Goal: Task Accomplishment & Management: Use online tool/utility

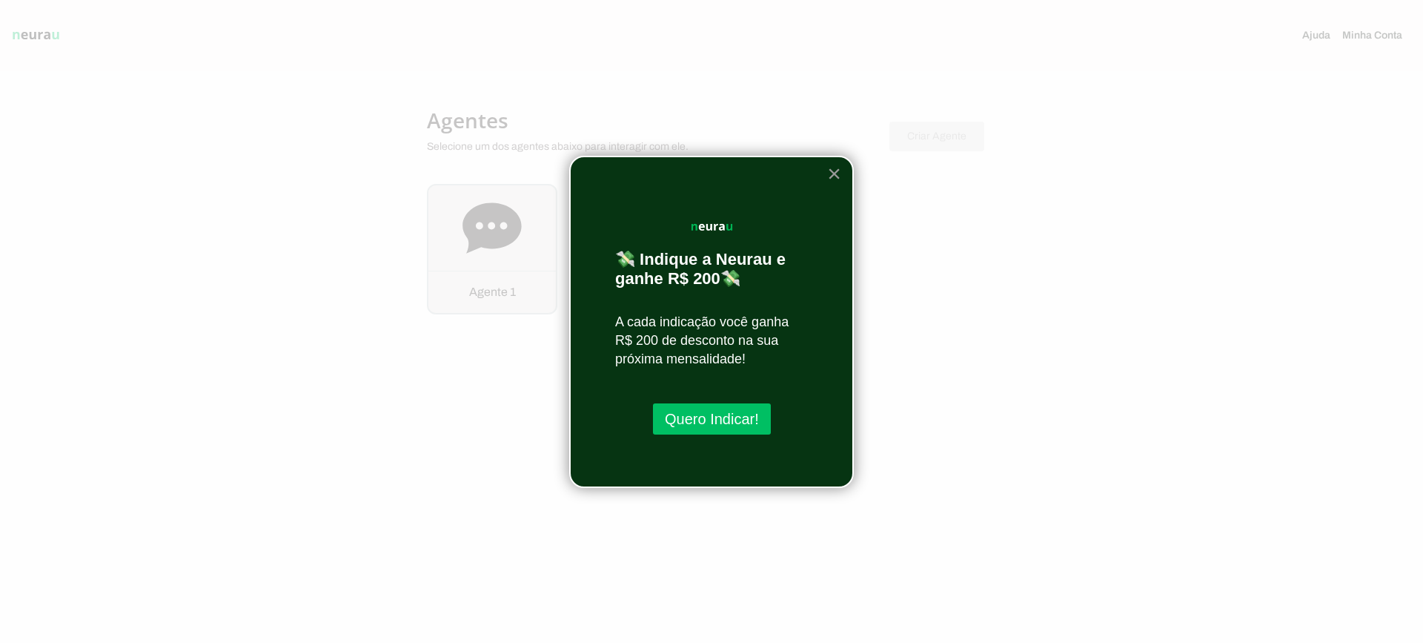
click at [835, 171] on button "×" at bounding box center [834, 174] width 14 height 24
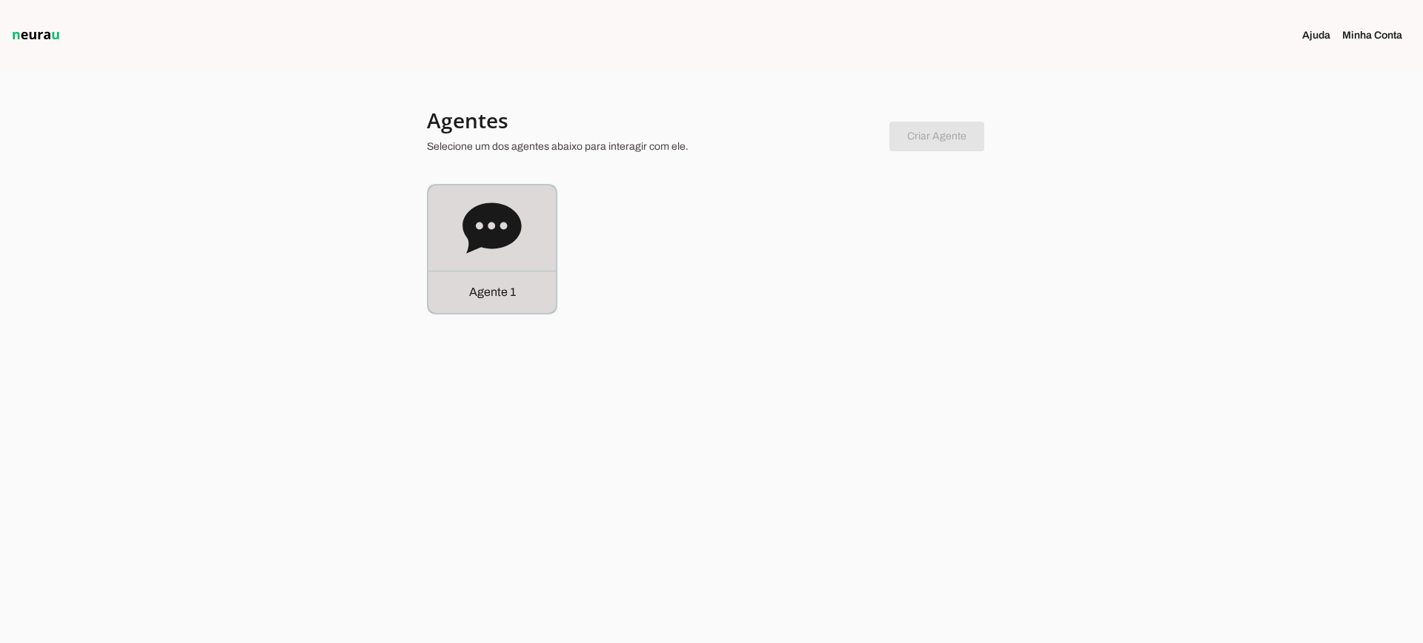
click at [508, 240] on icon at bounding box center [492, 227] width 59 height 50
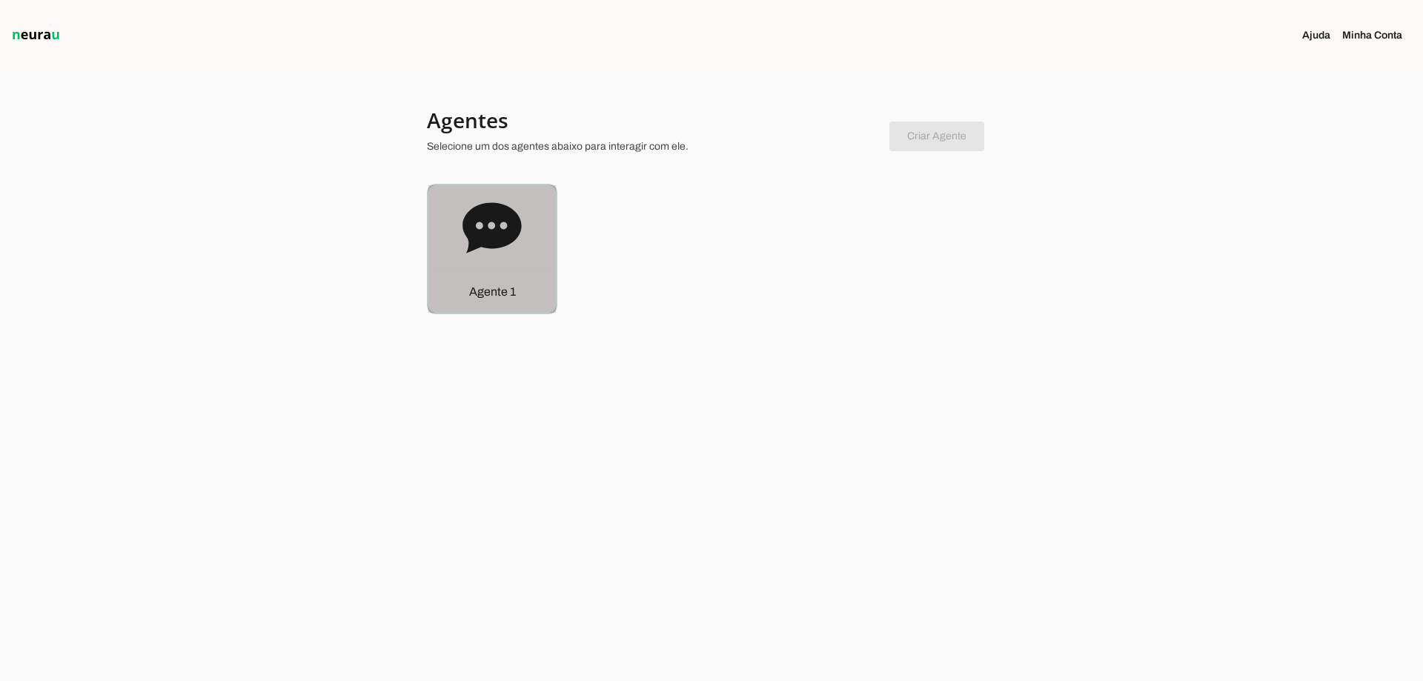
drag, startPoint x: 503, startPoint y: 214, endPoint x: 506, endPoint y: 17, distance: 197.2
click at [503, 214] on icon at bounding box center [492, 227] width 59 height 50
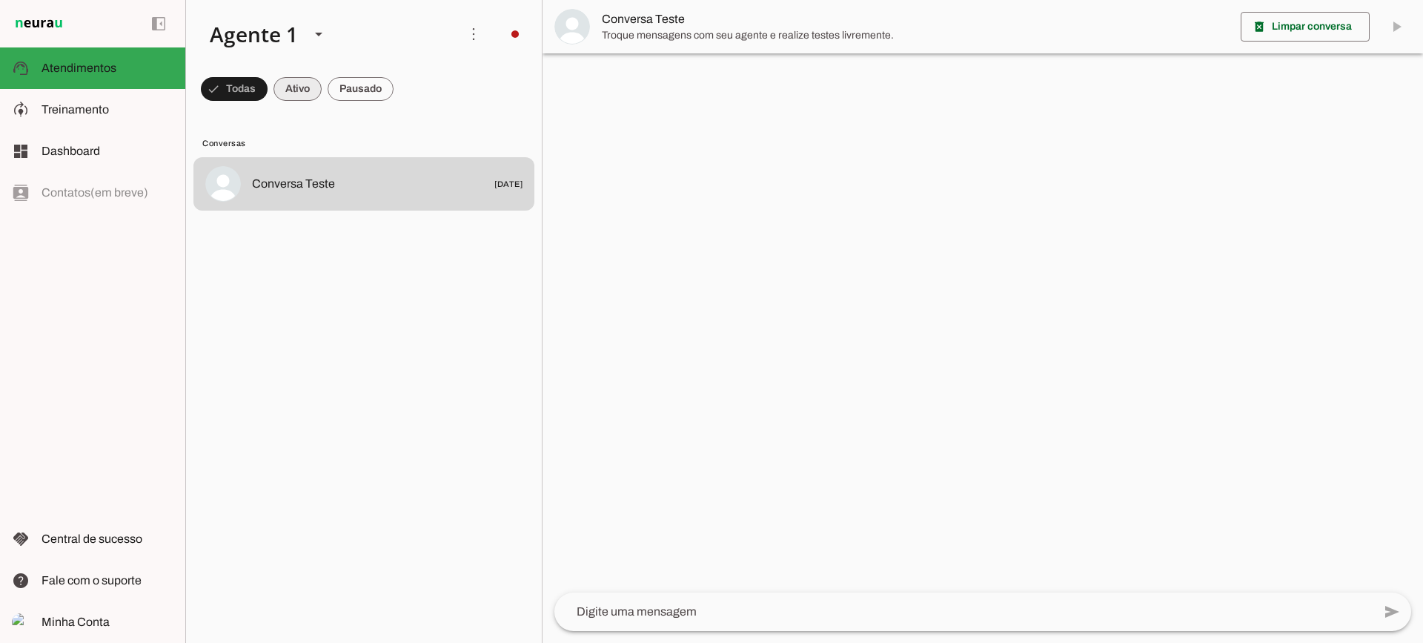
click at [299, 91] on span at bounding box center [298, 89] width 48 height 36
click at [354, 87] on span at bounding box center [361, 89] width 66 height 36
click at [308, 86] on span at bounding box center [284, 89] width 48 height 36
click at [368, 87] on span at bounding box center [361, 89] width 66 height 36
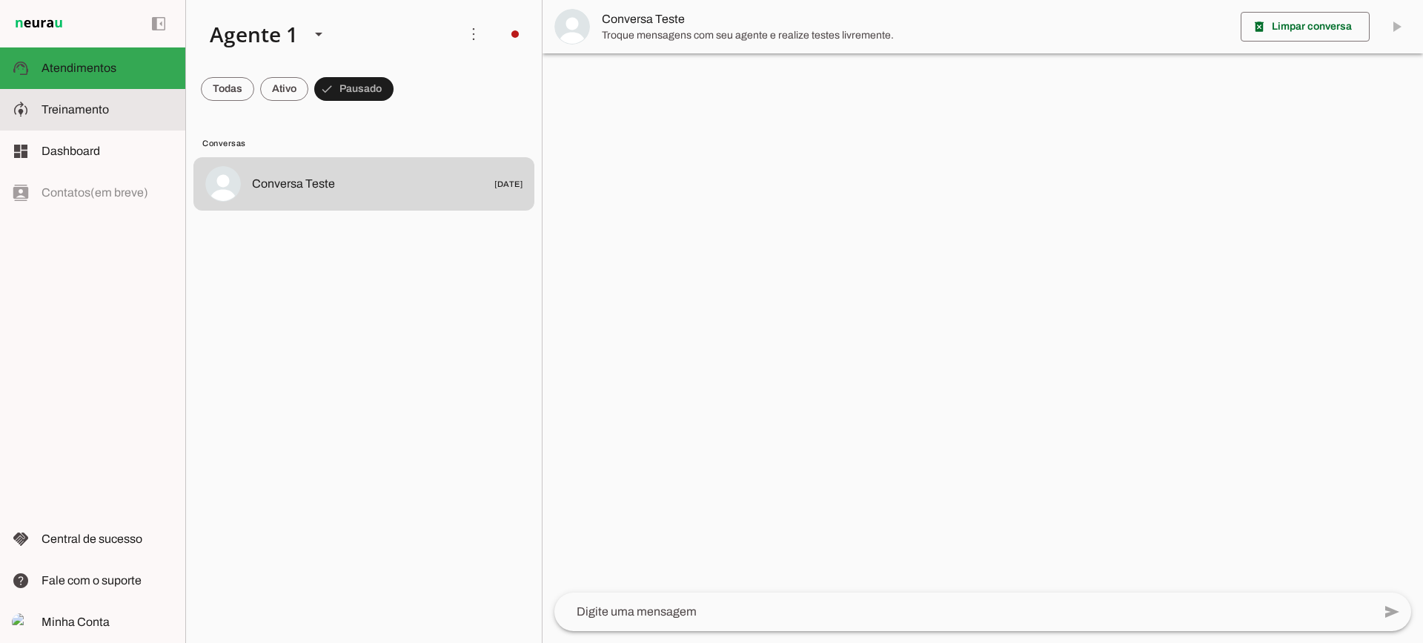
click at [110, 107] on slot at bounding box center [108, 110] width 132 height 18
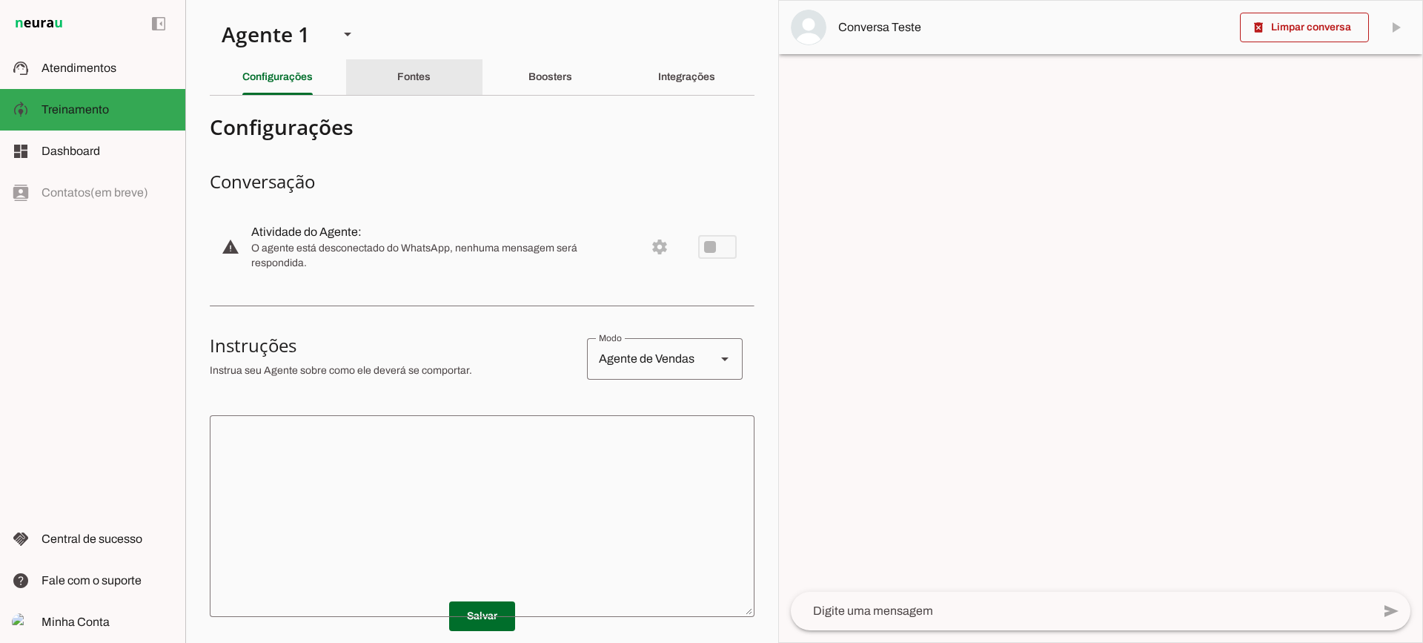
click at [397, 91] on div "Fontes" at bounding box center [413, 77] width 33 height 36
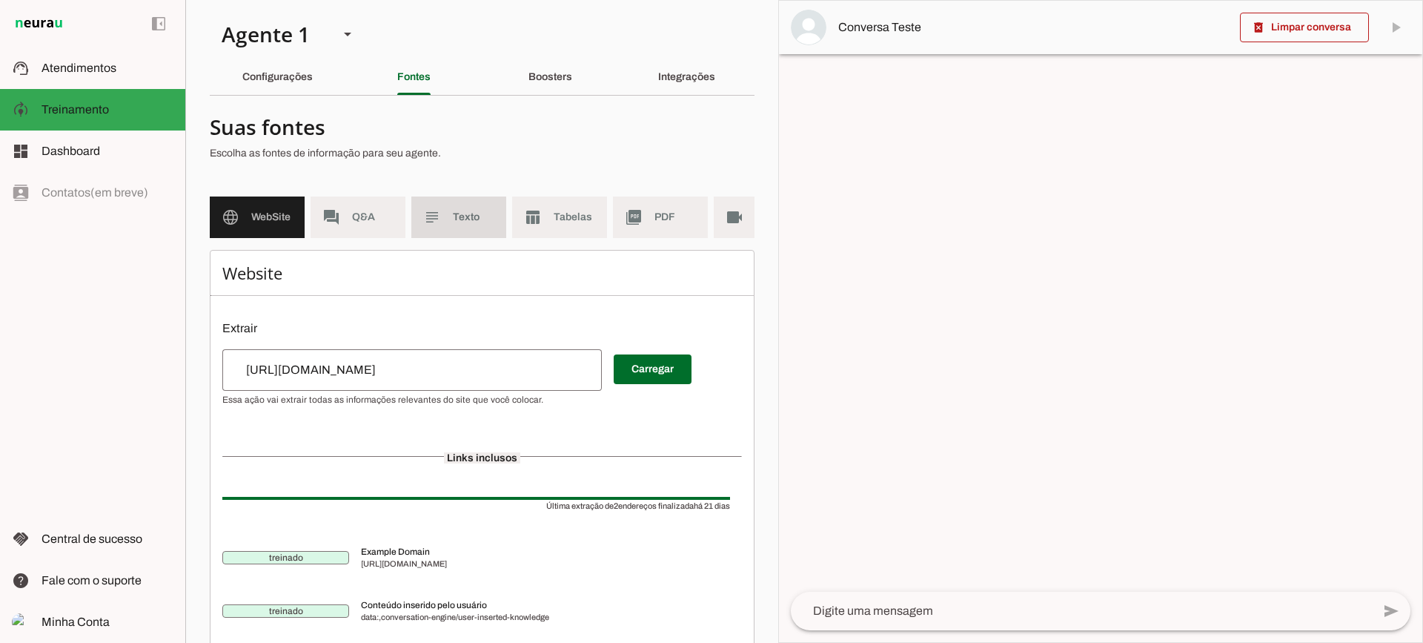
click at [471, 222] on span "Texto" at bounding box center [474, 217] width 42 height 15
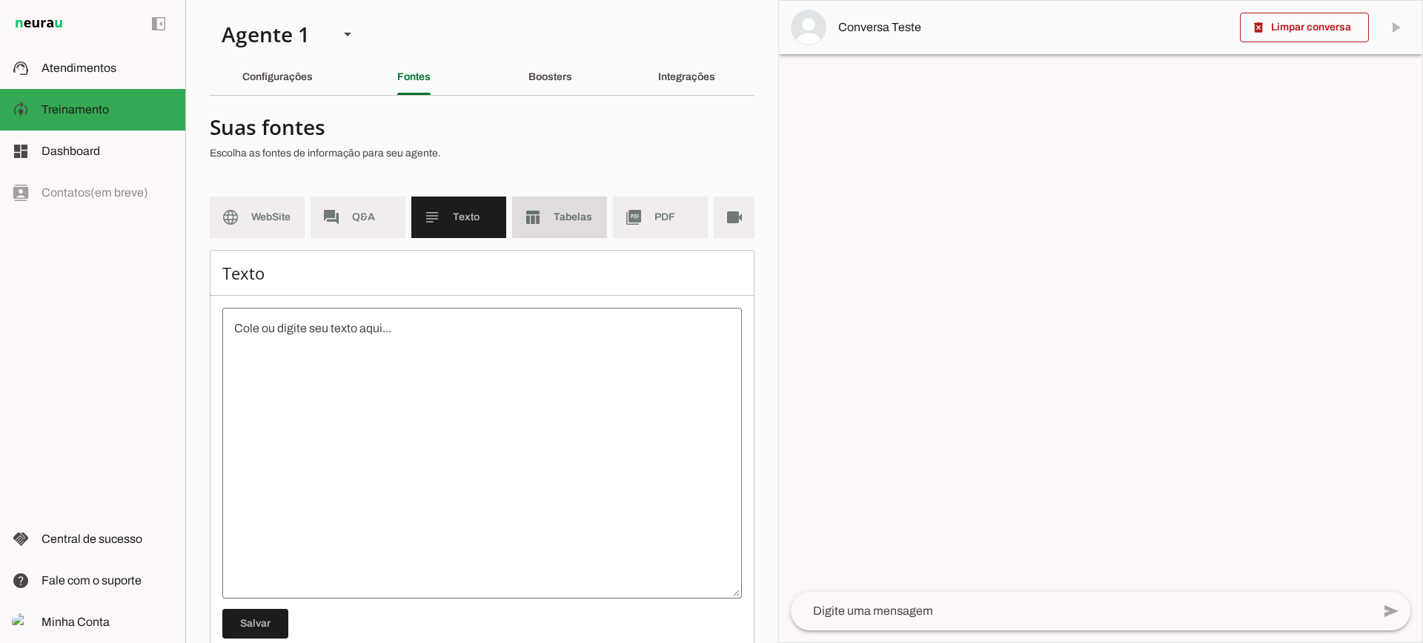
click at [520, 222] on md-item "table_chart Tabelas" at bounding box center [559, 217] width 95 height 42
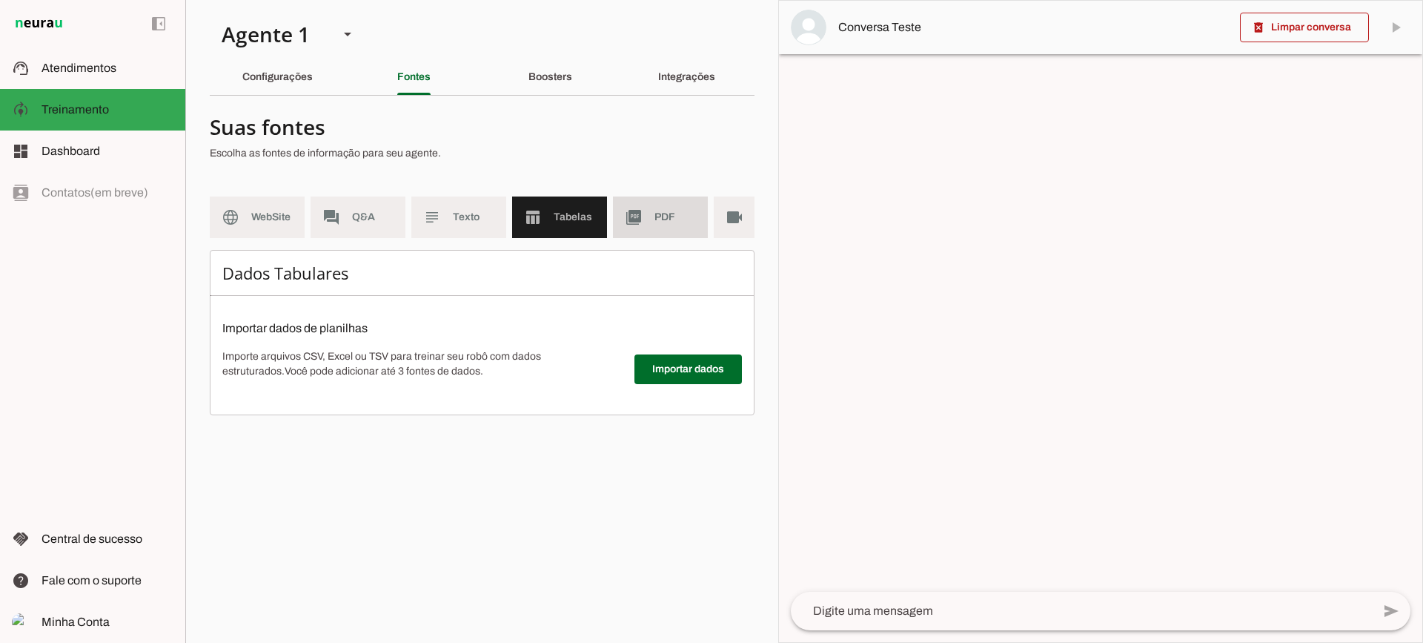
click at [668, 216] on span "PDF" at bounding box center [676, 217] width 42 height 15
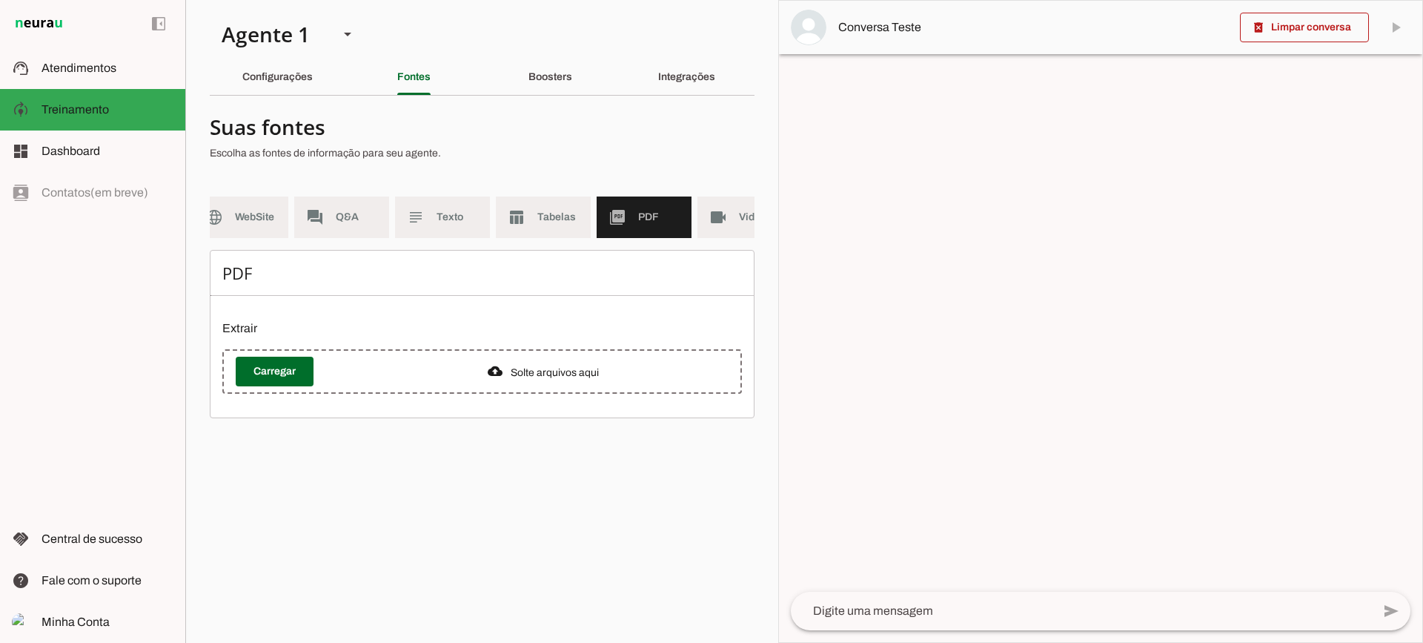
scroll to position [0, 54]
click at [694, 227] on md-item "videocam Videos" at bounding box center [707, 217] width 95 height 42
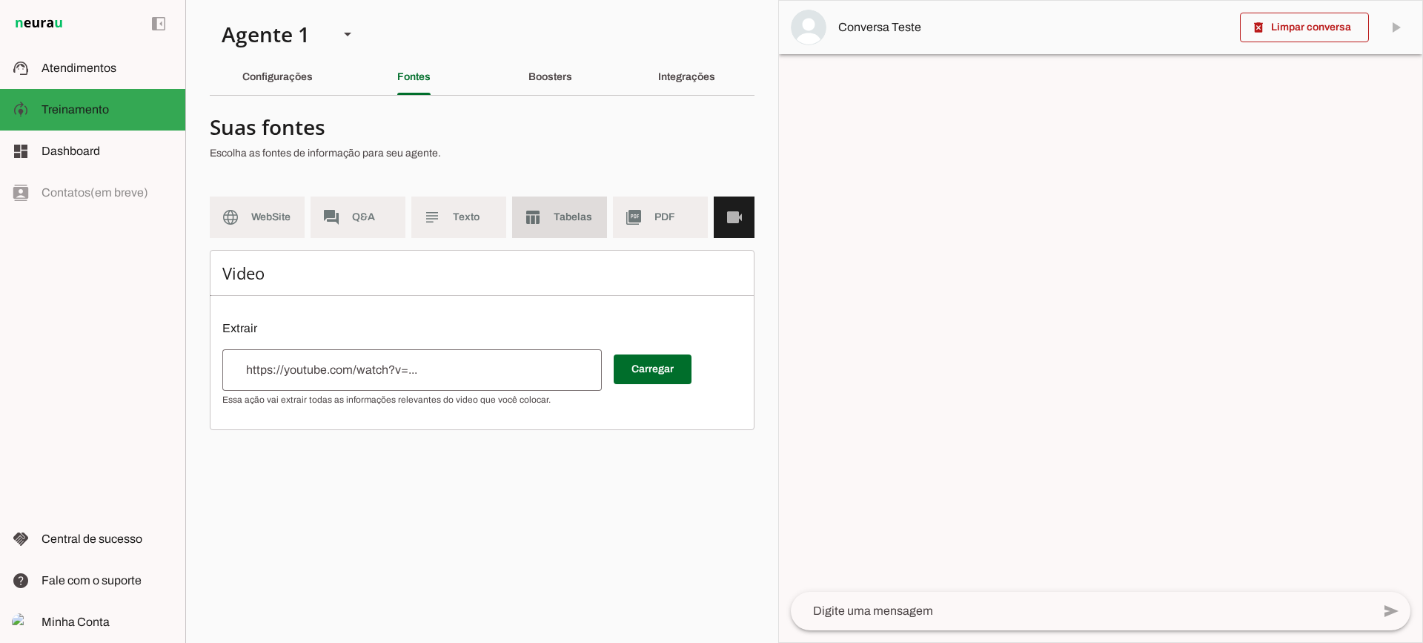
click at [569, 215] on span "Tabelas" at bounding box center [575, 217] width 42 height 15
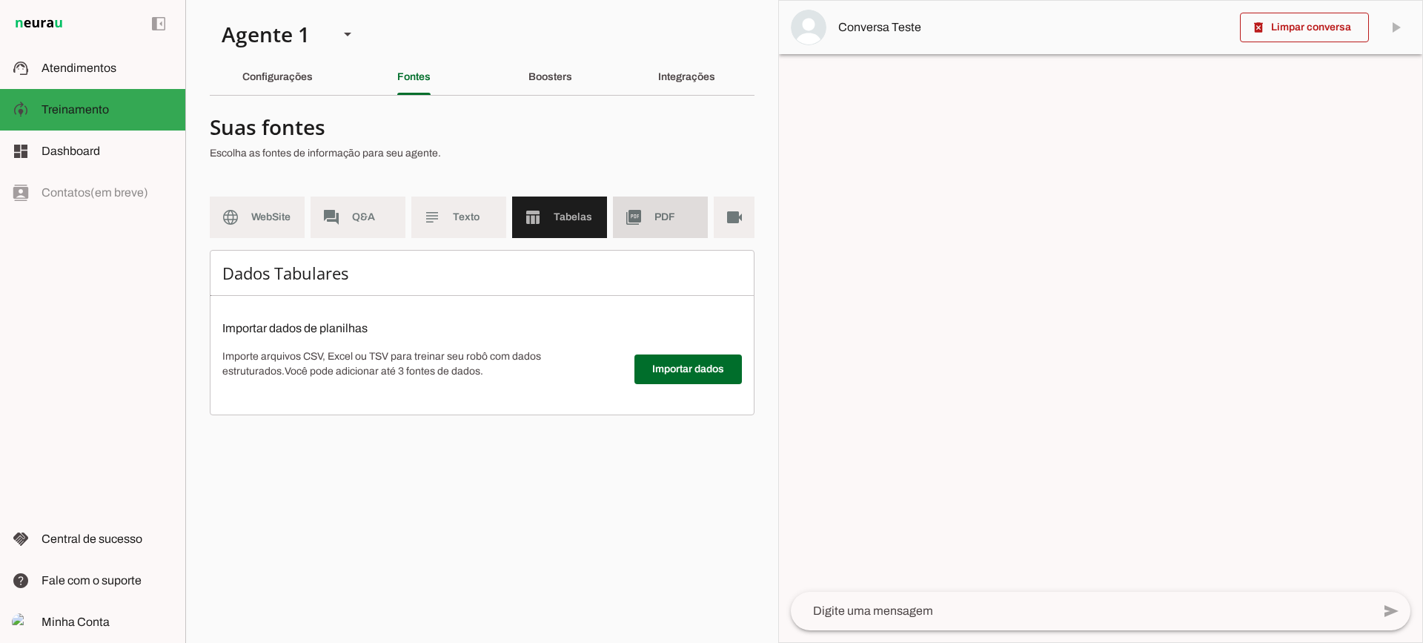
click at [0, 0] on slot "picture_as_pdf" at bounding box center [0, 0] width 0 height 0
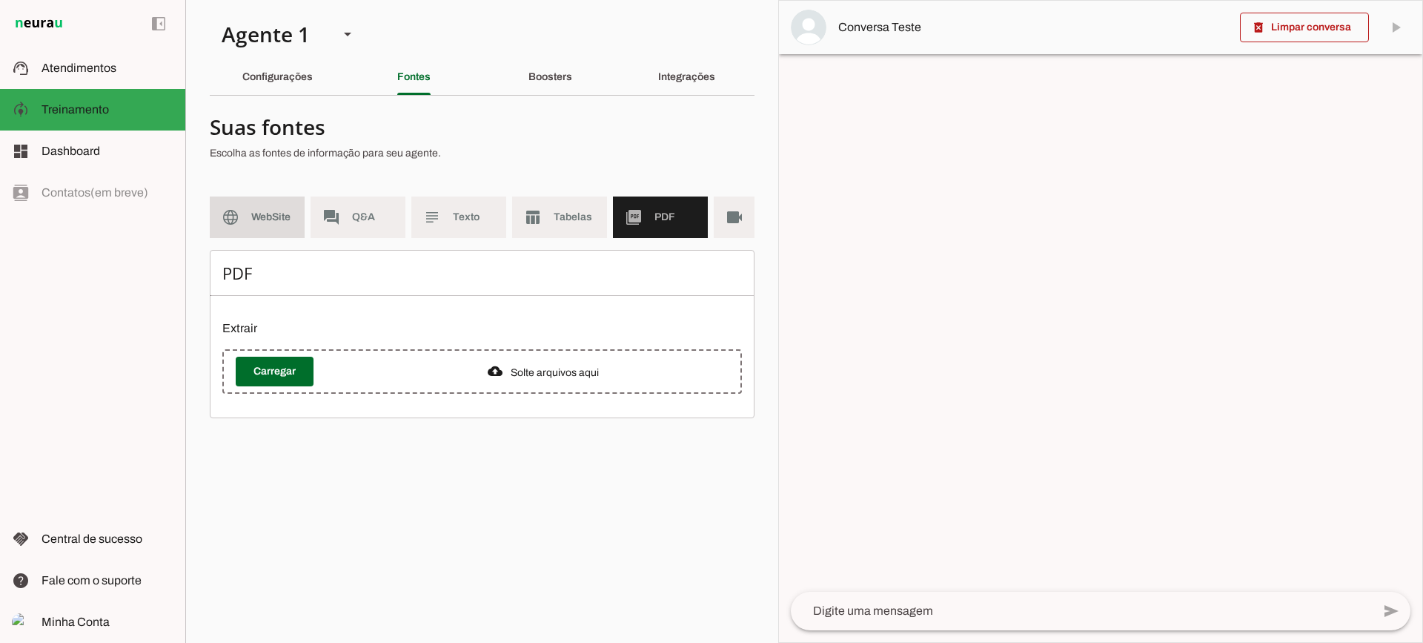
click at [288, 214] on span "WebSite" at bounding box center [272, 217] width 42 height 15
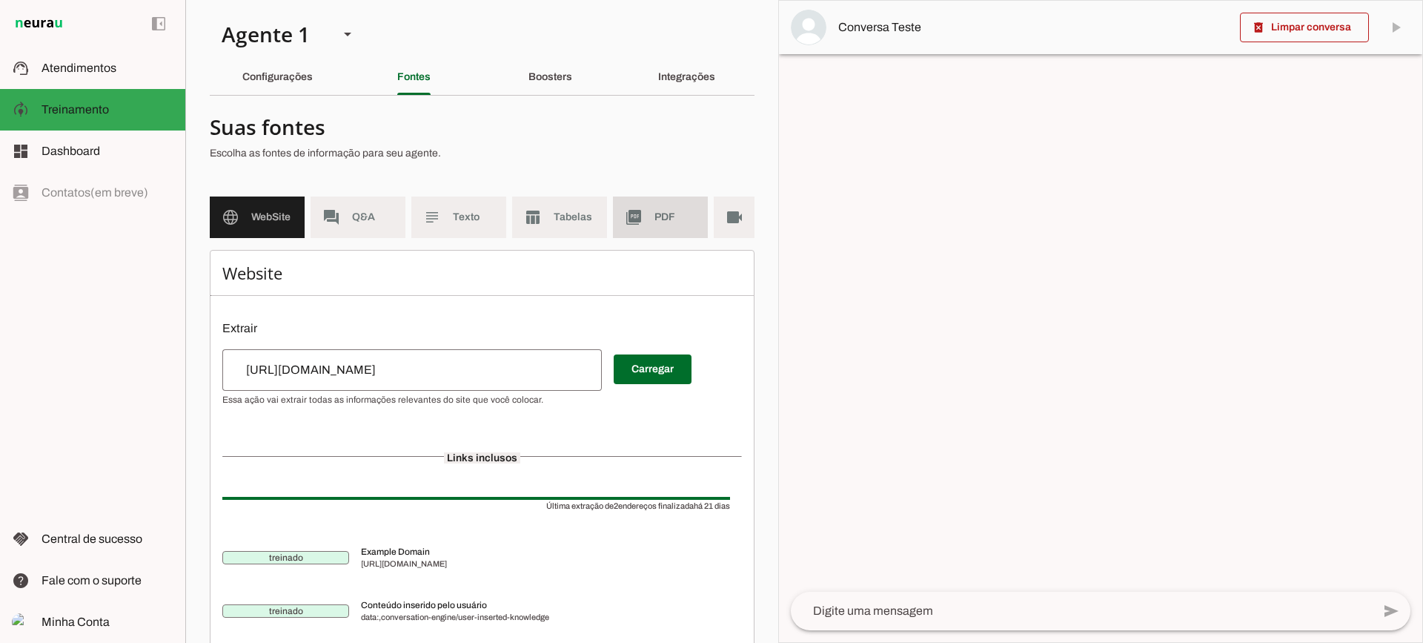
click at [629, 206] on md-item "picture_as_pdf PDF" at bounding box center [660, 217] width 95 height 42
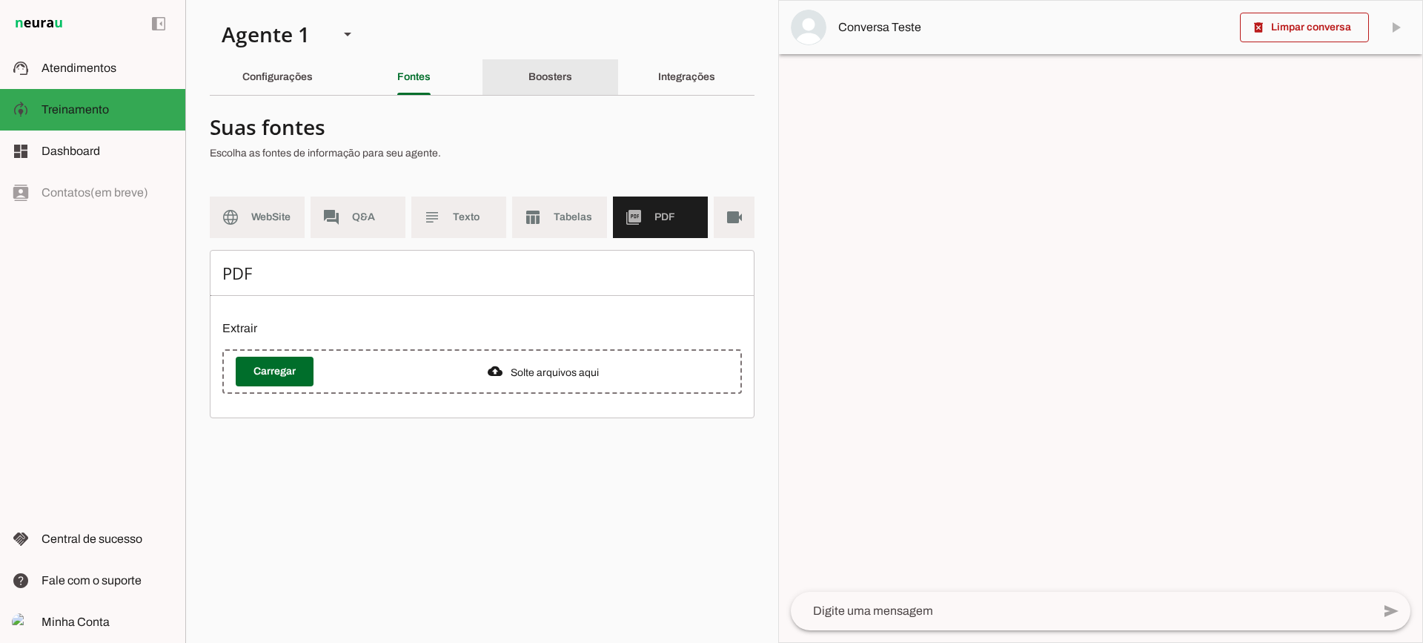
click at [543, 90] on div "Boosters" at bounding box center [551, 77] width 44 height 36
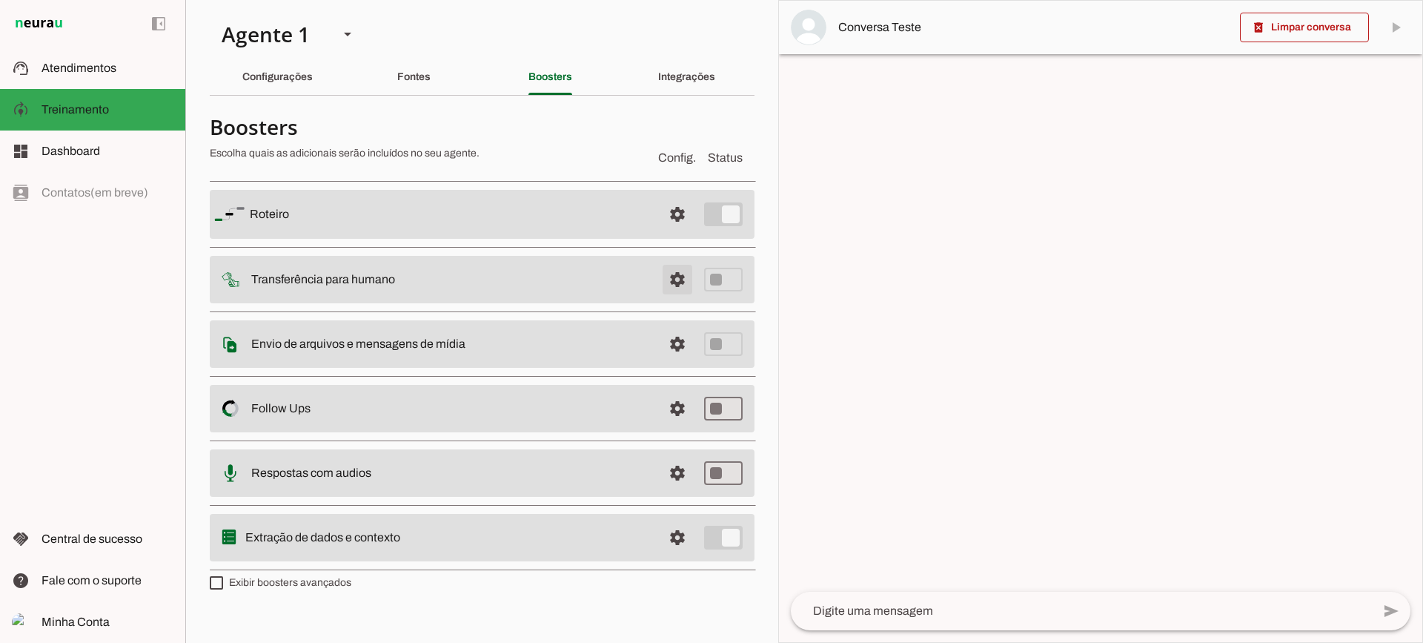
click at [686, 282] on span at bounding box center [678, 280] width 36 height 36
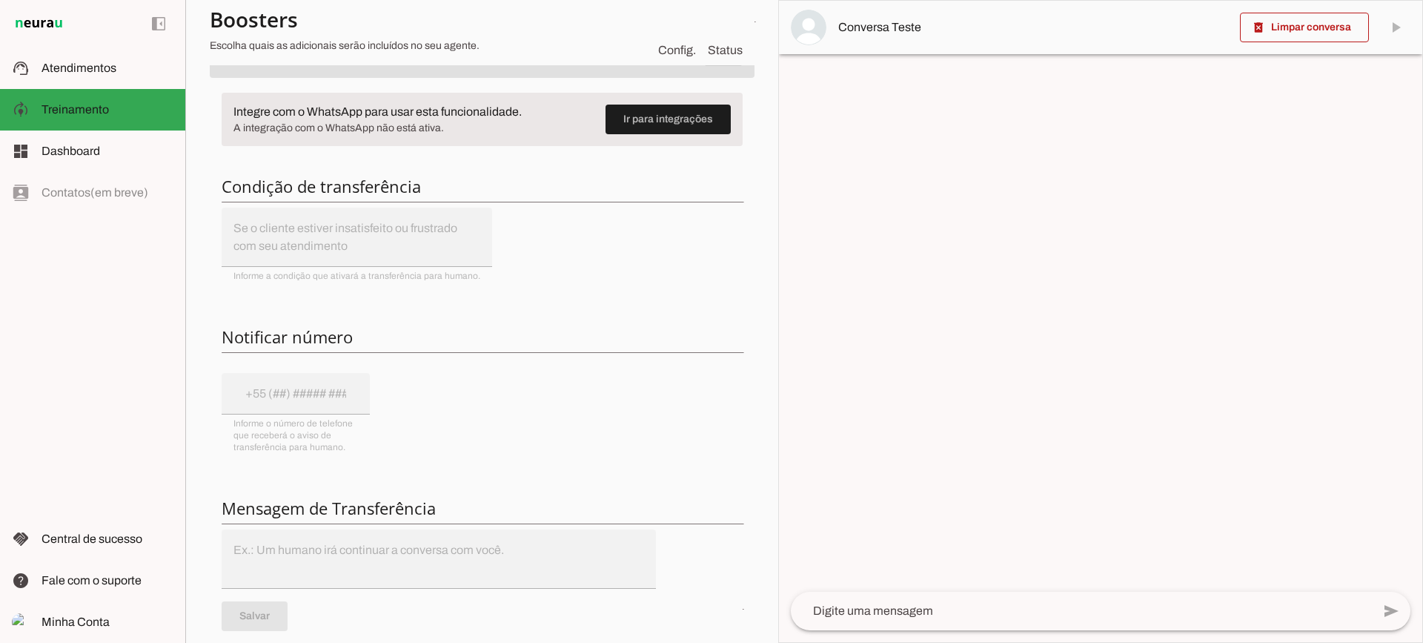
scroll to position [148, 0]
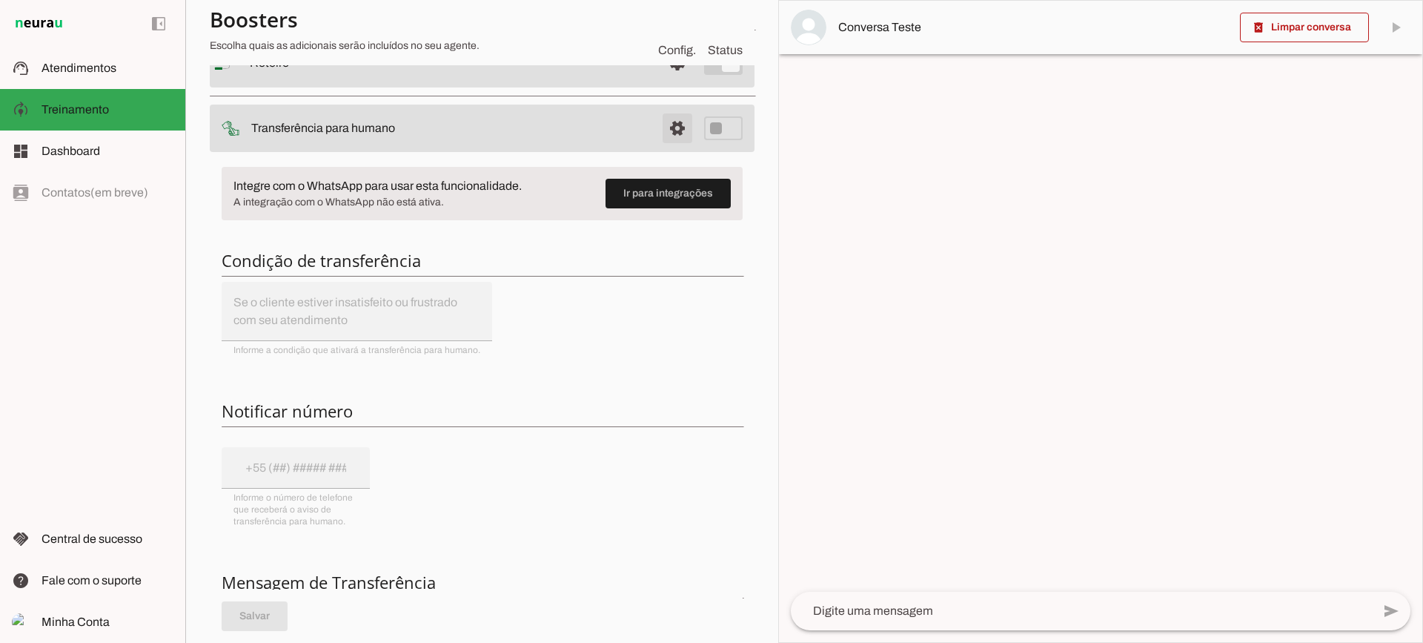
click at [676, 139] on span at bounding box center [678, 128] width 36 height 36
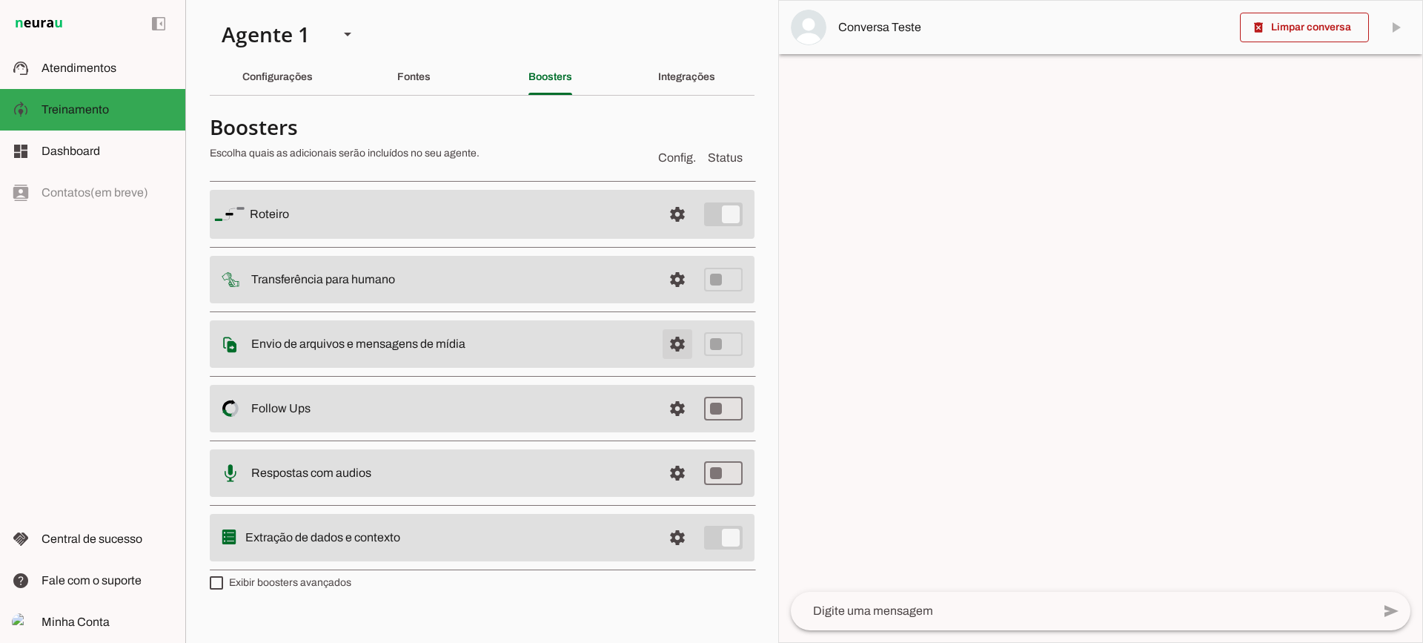
click at [661, 342] on span at bounding box center [678, 344] width 36 height 36
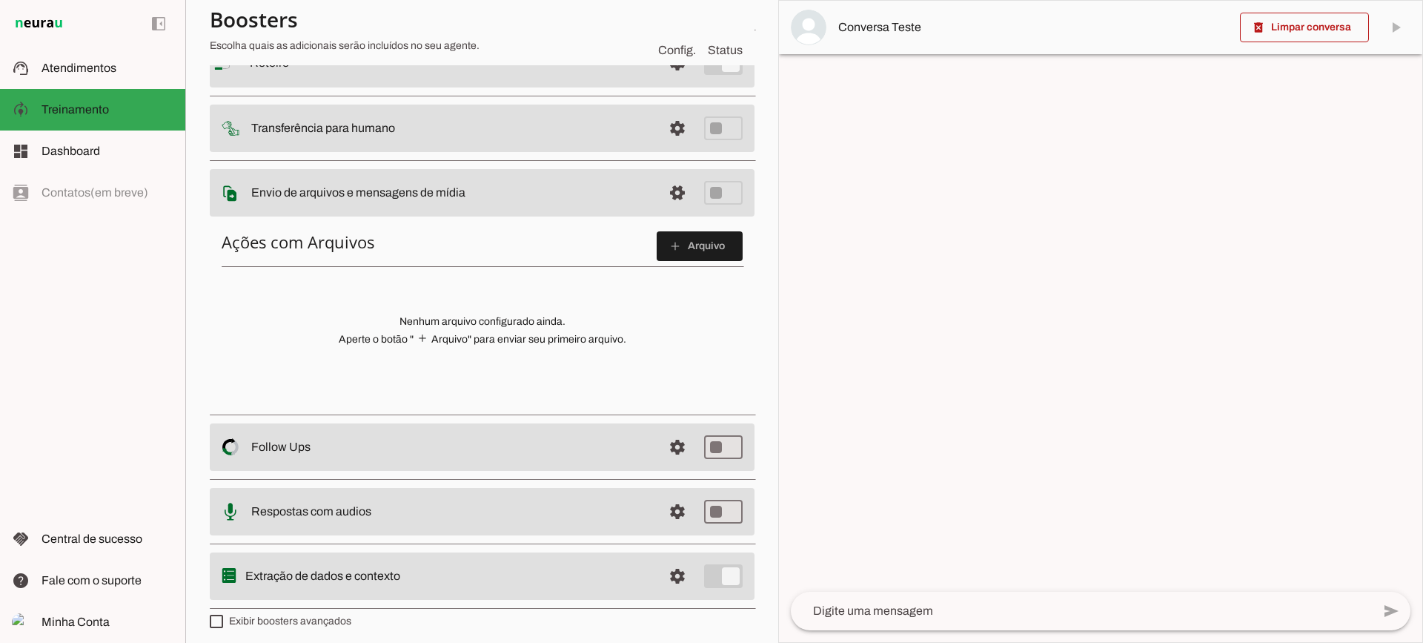
scroll to position [74, 0]
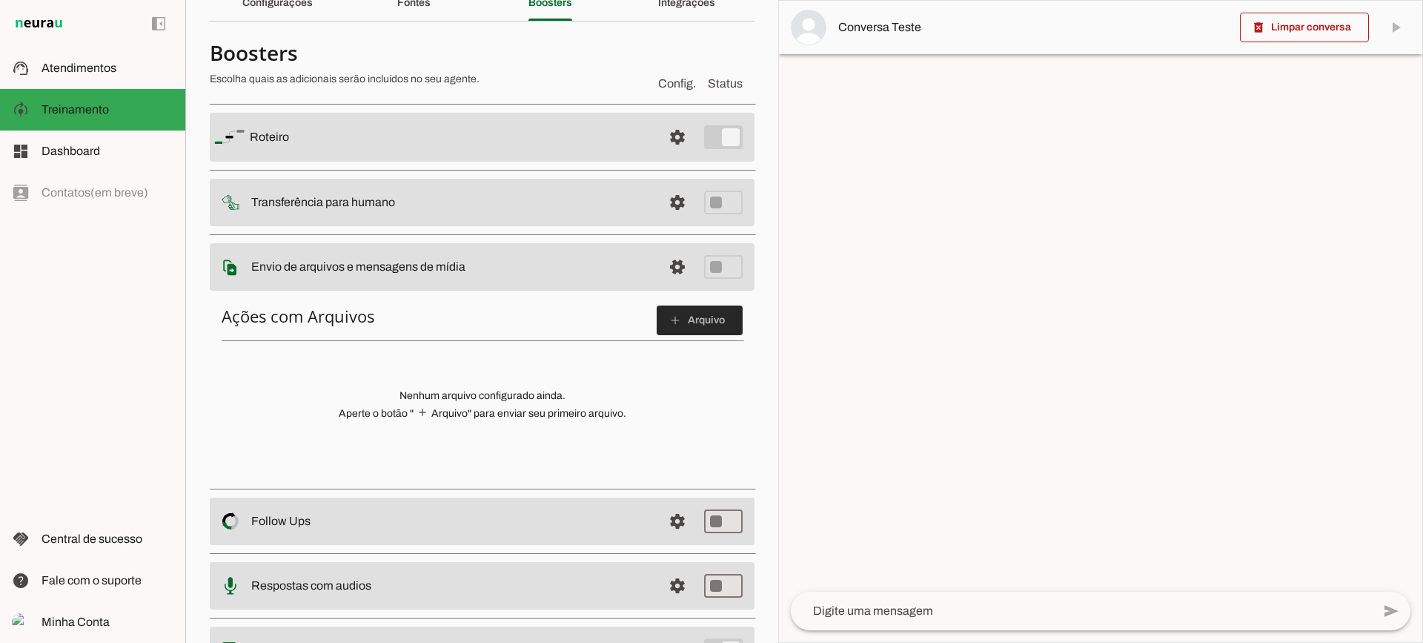
click at [694, 326] on span at bounding box center [700, 320] width 86 height 36
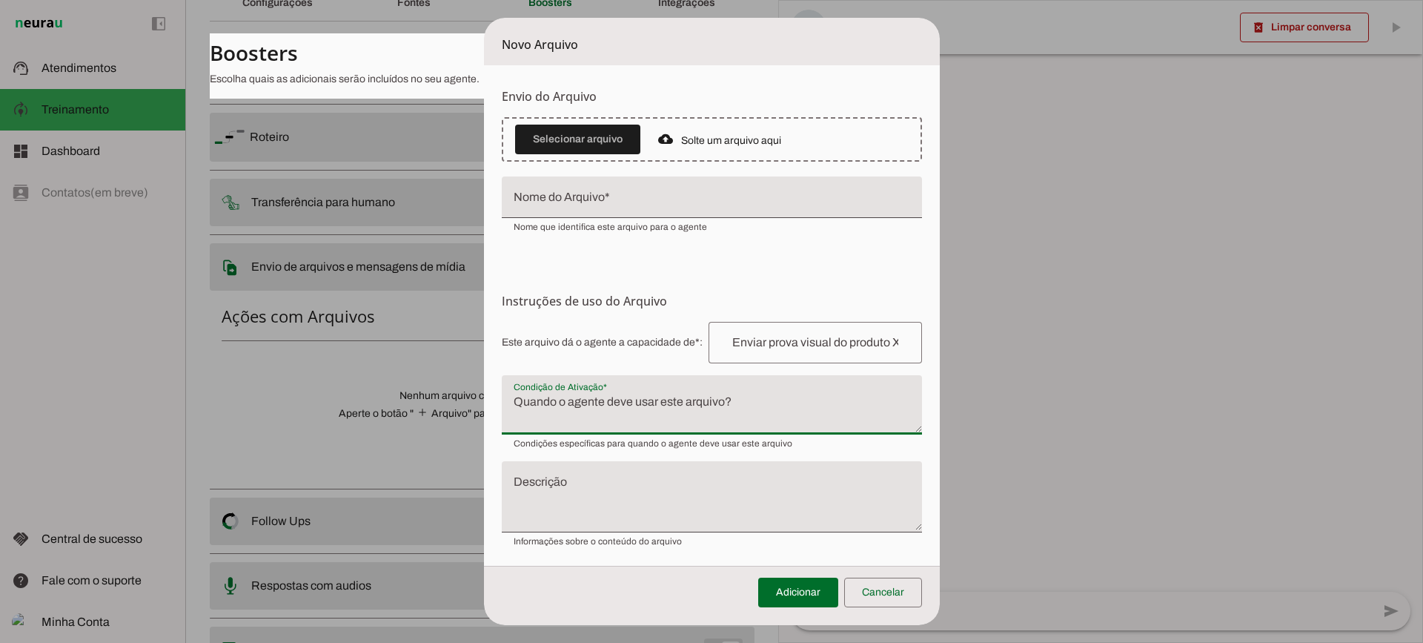
click at [638, 409] on textarea "Condição de Ativação" at bounding box center [712, 411] width 420 height 36
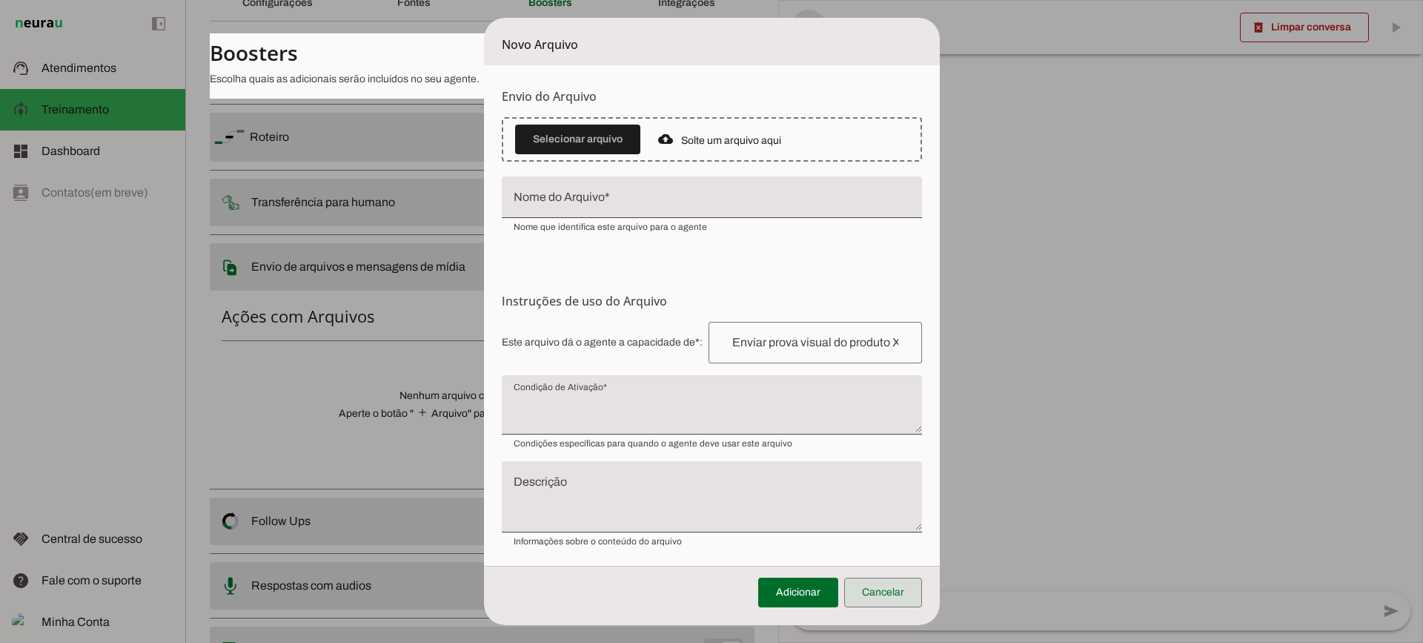
click at [870, 592] on span at bounding box center [883, 593] width 78 height 36
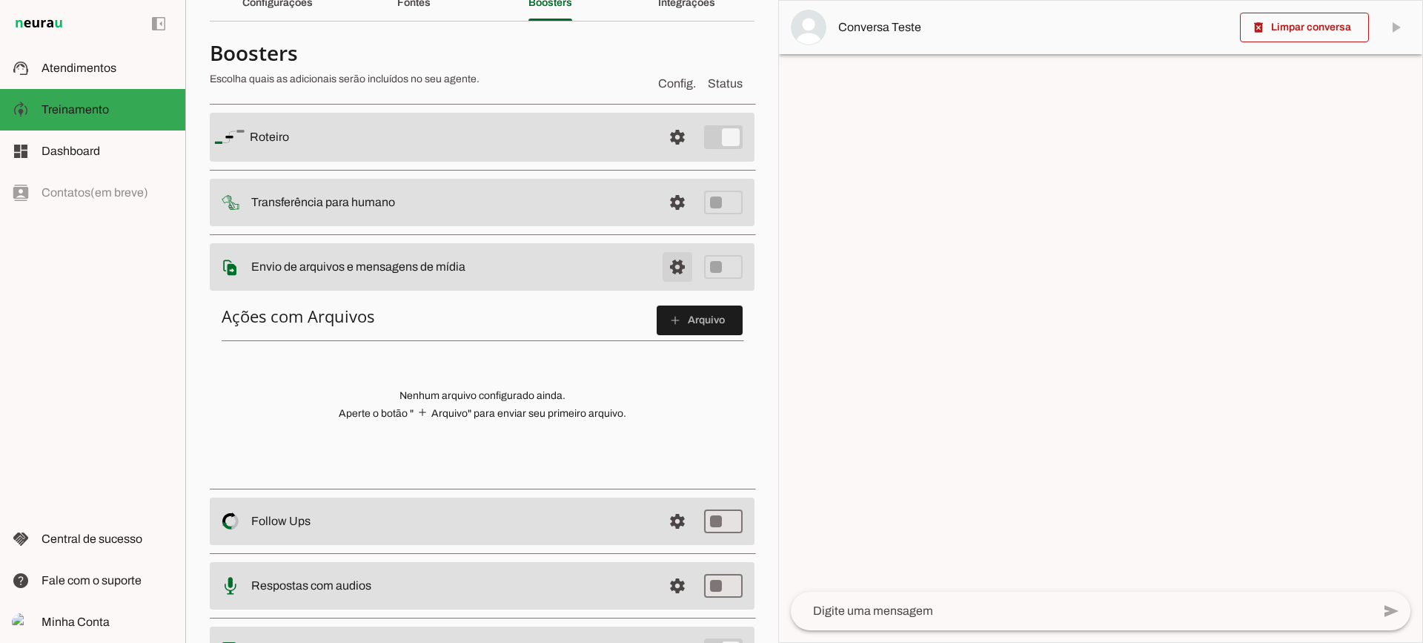
click at [670, 257] on span at bounding box center [678, 267] width 36 height 36
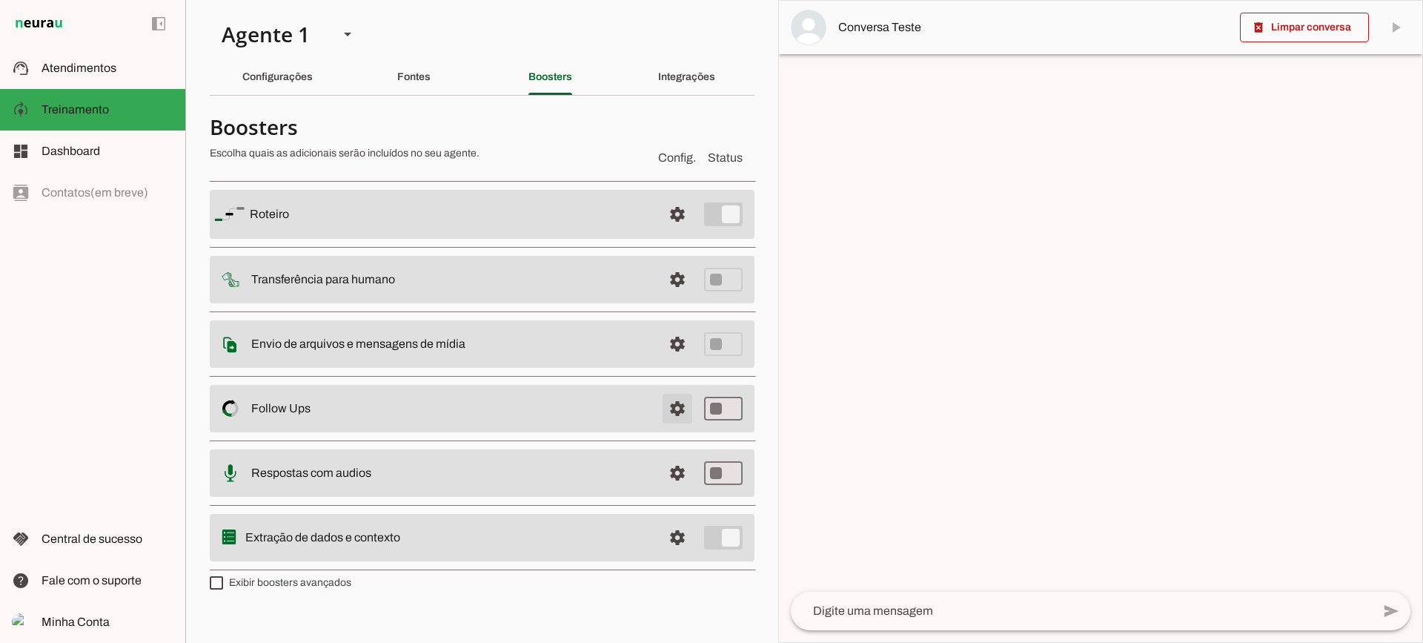
click at [672, 403] on span at bounding box center [678, 409] width 36 height 36
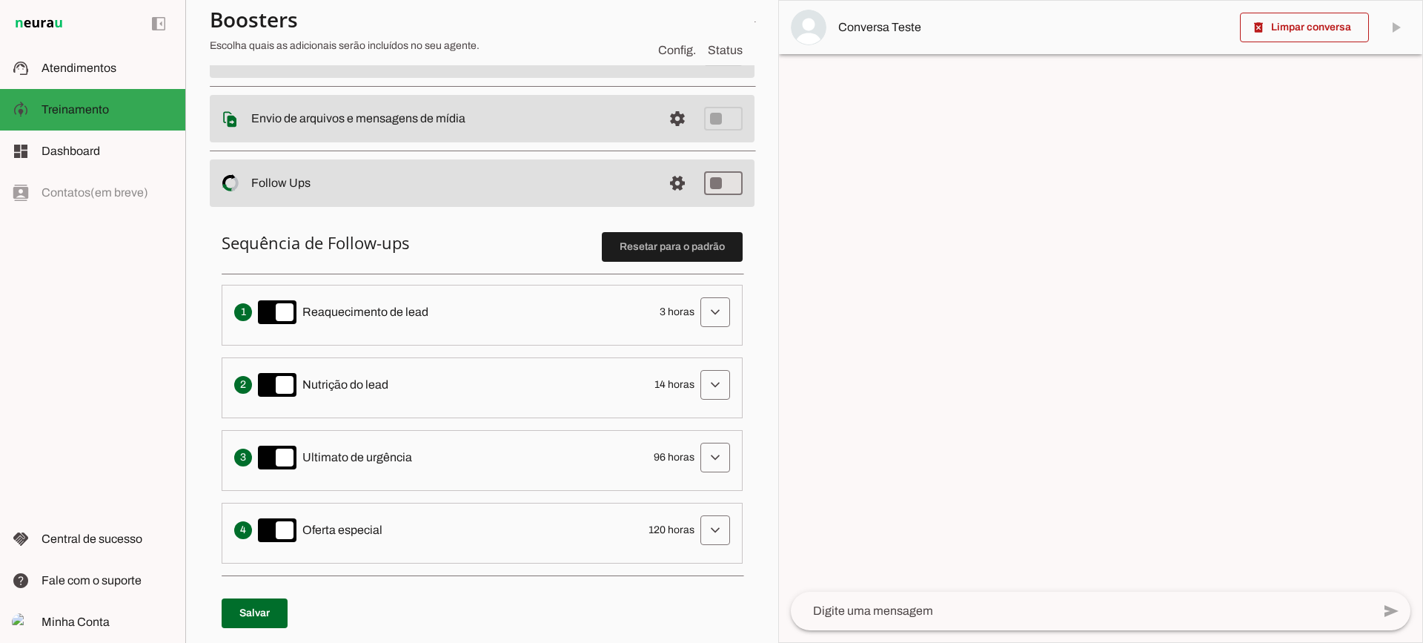
scroll to position [297, 0]
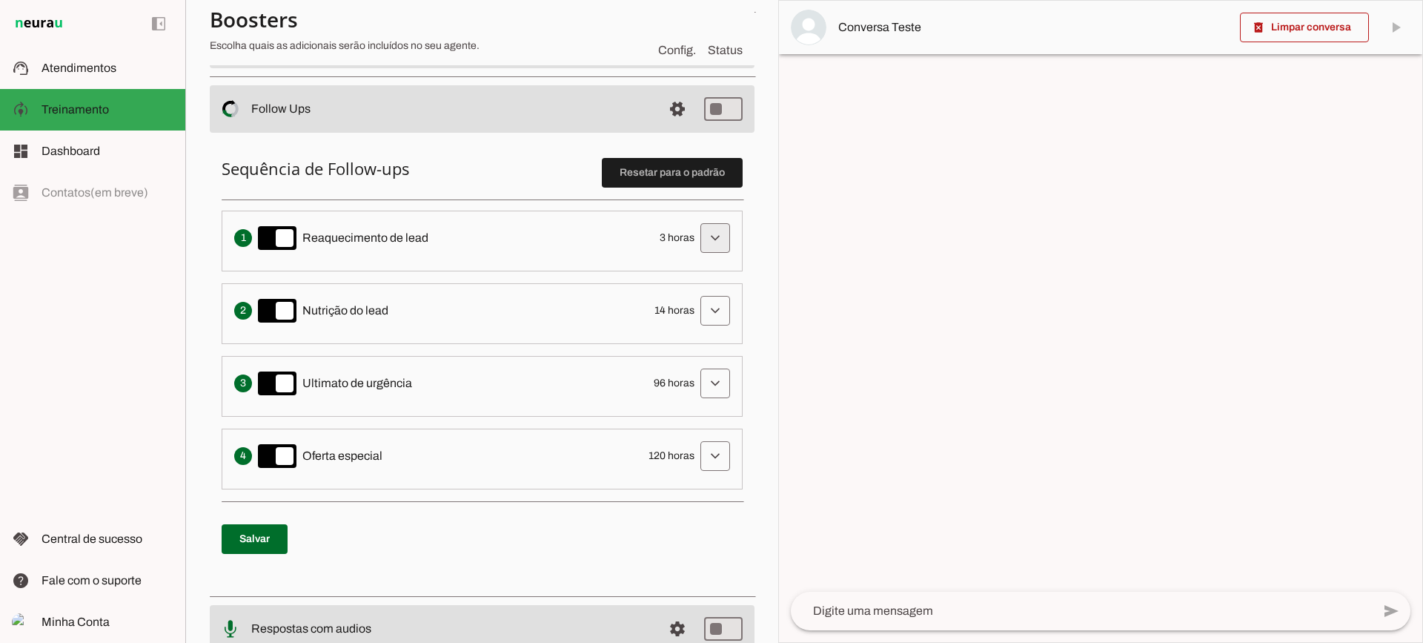
click at [698, 238] on span at bounding box center [716, 238] width 36 height 36
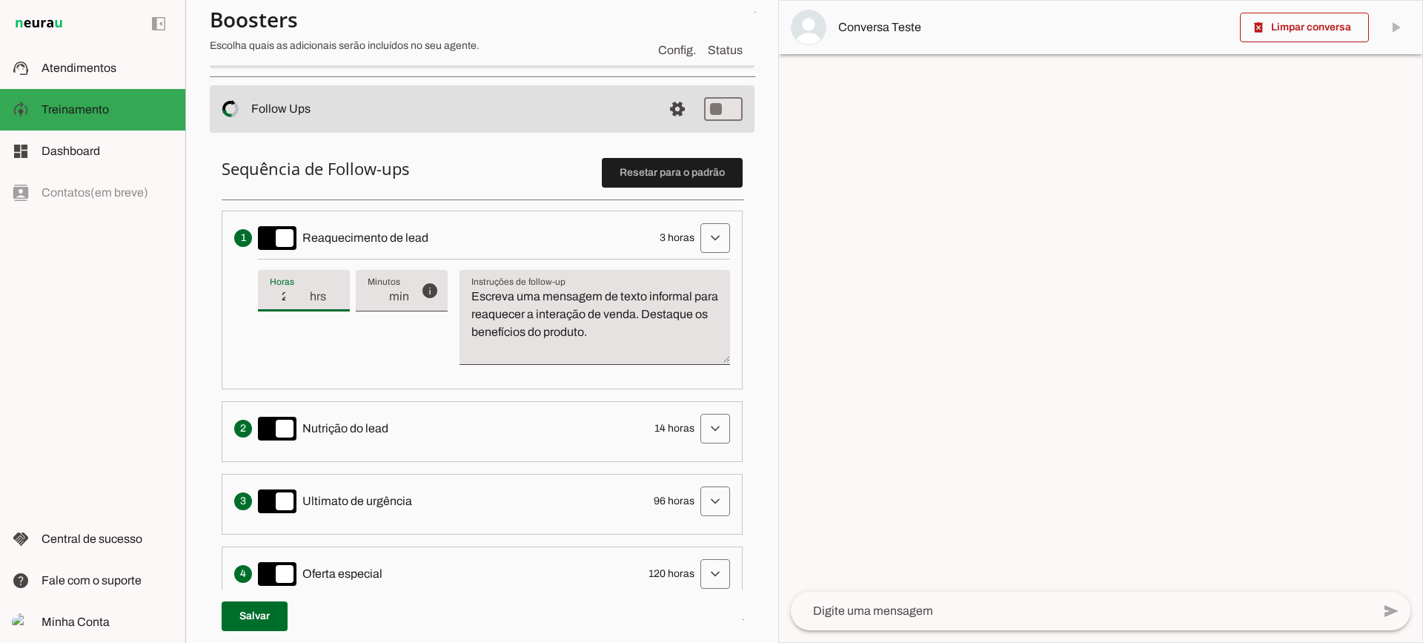
type input "2"
type md-filled-text-field "2"
click at [301, 300] on input "2" at bounding box center [289, 297] width 39 height 18
type input "1"
type md-filled-text-field "1"
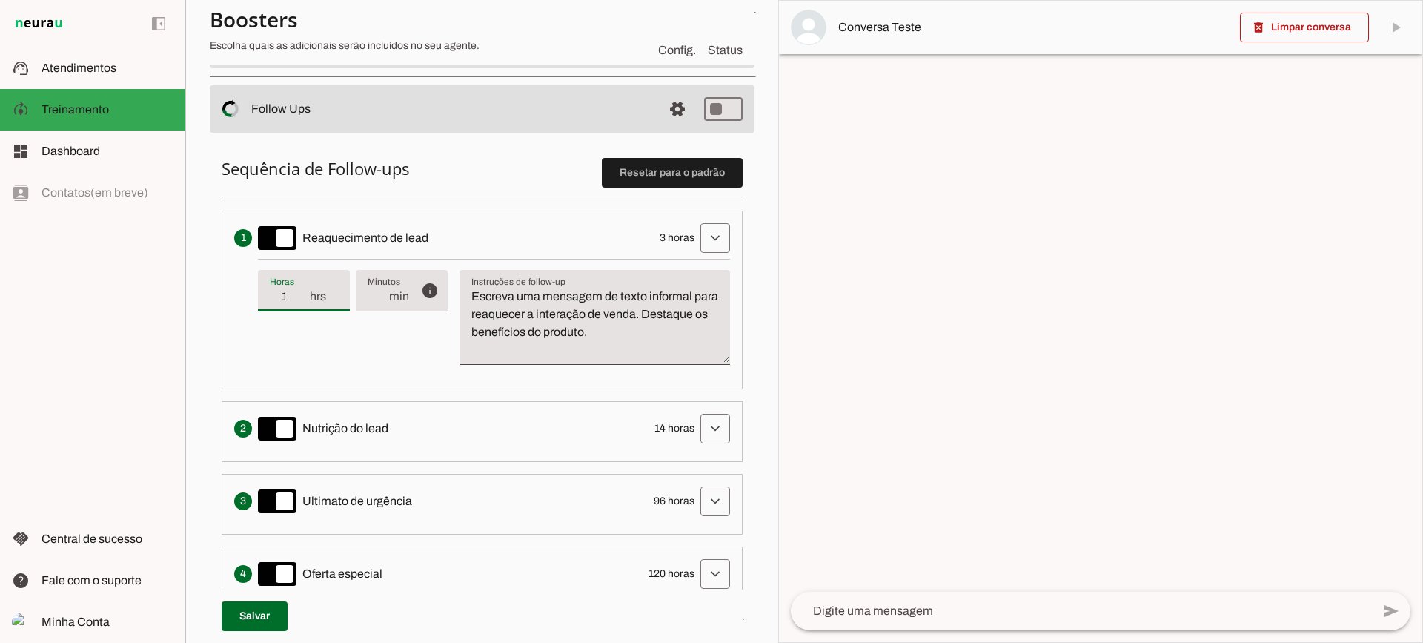
click at [301, 300] on input "1" at bounding box center [289, 297] width 39 height 18
type input "2"
type md-filled-text-field "2"
click at [302, 294] on input "2" at bounding box center [289, 297] width 39 height 18
type input "3"
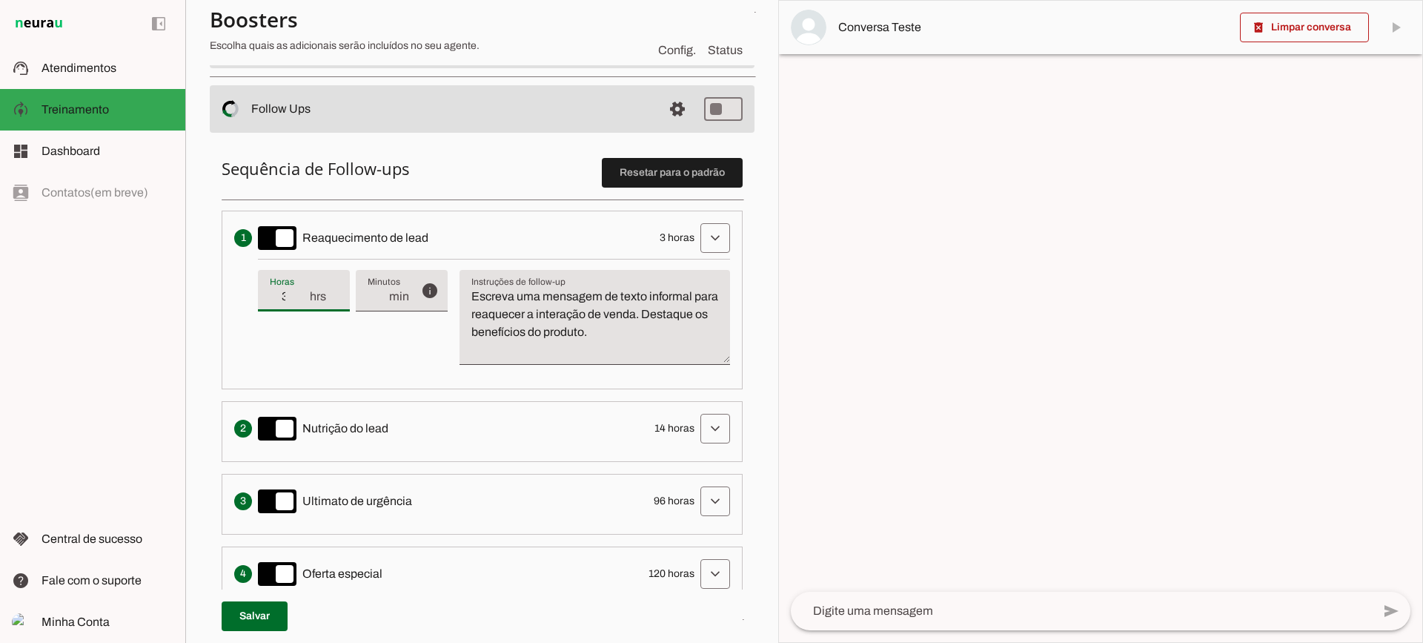
type md-filled-text-field "3"
click at [302, 294] on input "3" at bounding box center [289, 297] width 39 height 18
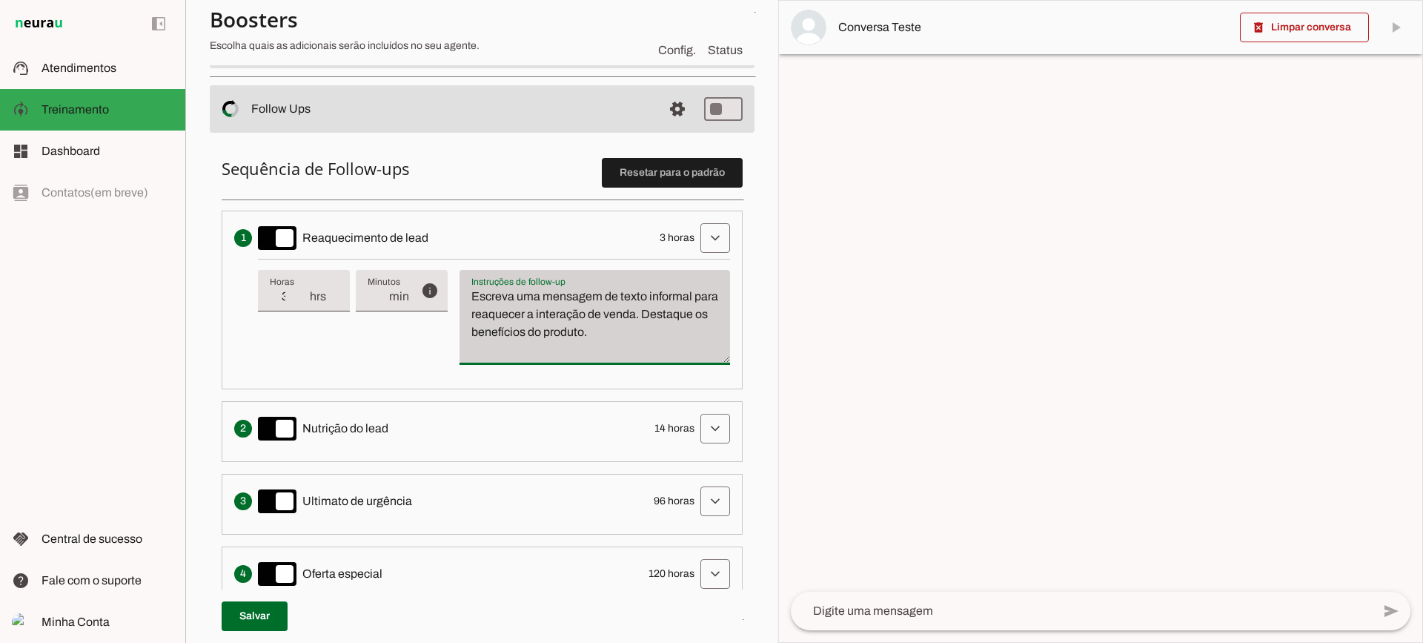
drag, startPoint x: 684, startPoint y: 336, endPoint x: 467, endPoint y: 270, distance: 226.3
click at [467, 270] on div "Instruções de follow-up Instruções de follow-up Escreva uma mensagem de texto i…" at bounding box center [595, 317] width 271 height 95
type textarea "Escreva uma mensagem de texto informal para reaquecer a interação de venda. Des…"
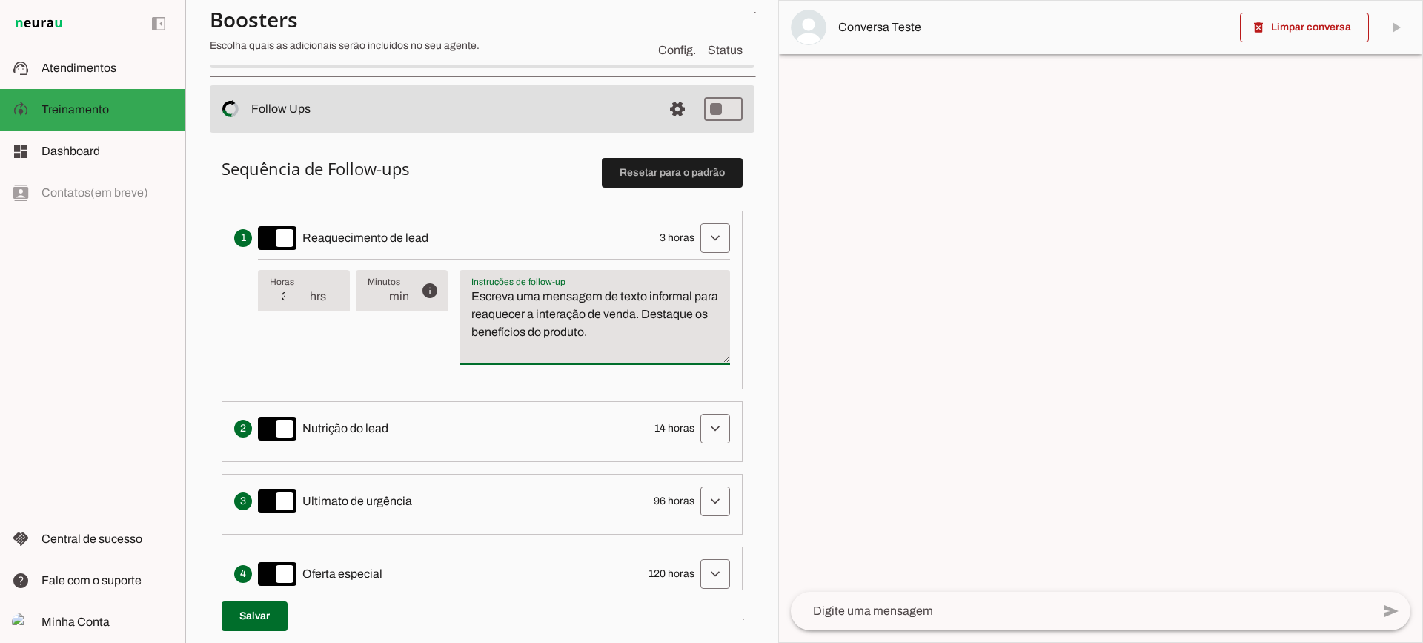
click at [549, 325] on textarea "Escreva uma mensagem de texto informal para reaquecer a interação de venda. Des…" at bounding box center [595, 323] width 271 height 71
type input "4"
type md-filled-text-field "4"
click at [301, 292] on input "4" at bounding box center [289, 297] width 39 height 18
type input "5"
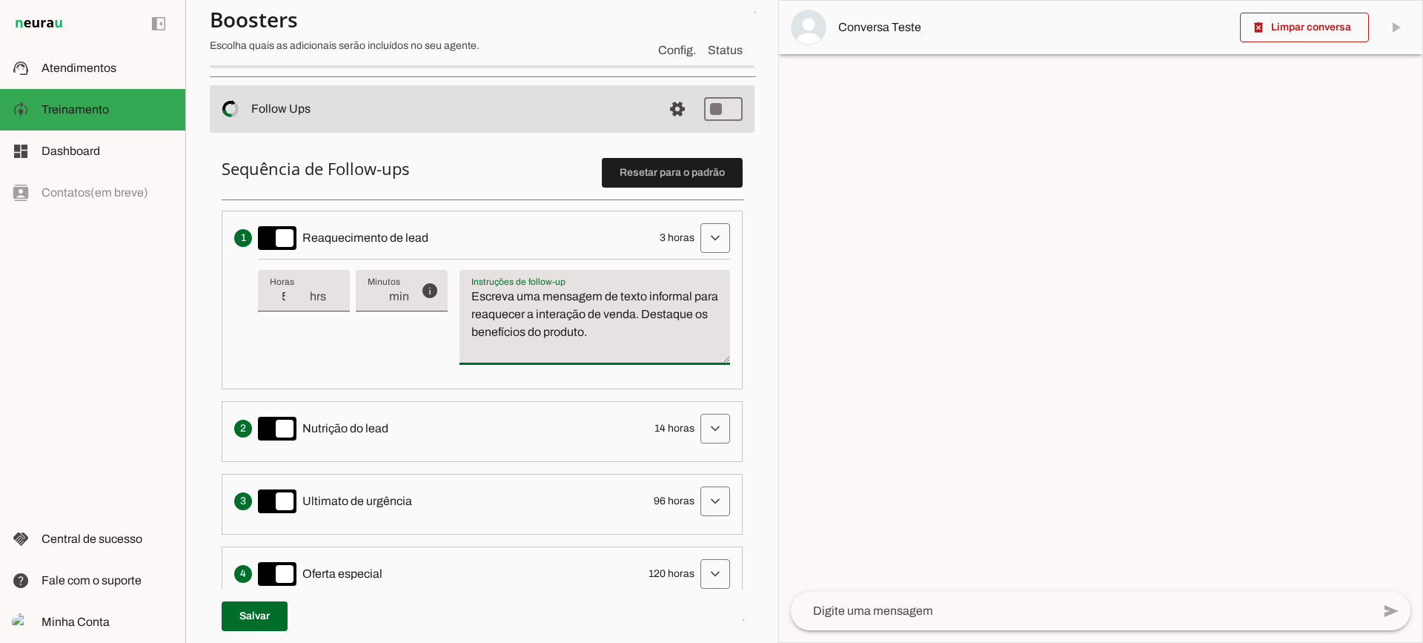
type md-filled-text-field "5"
click at [301, 292] on input "5" at bounding box center [289, 297] width 39 height 18
type input "6"
type md-filled-text-field "6"
click at [301, 292] on input "6" at bounding box center [289, 297] width 39 height 18
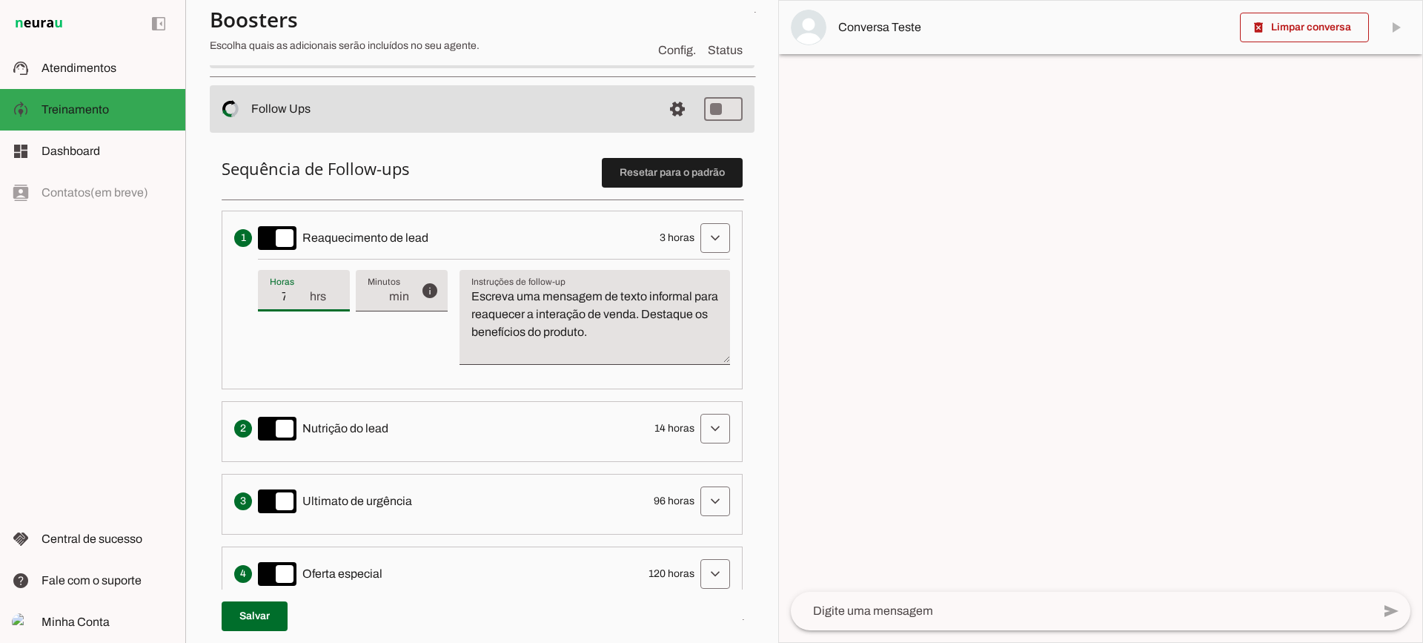
type input "7"
type md-filled-text-field "7"
click at [301, 292] on input "7" at bounding box center [289, 297] width 39 height 18
click at [294, 294] on input "7" at bounding box center [289, 297] width 39 height 18
click at [379, 340] on div "info Tempo de atraso / inatividade O tempo de atraso é o tempo de inatividade d…" at bounding box center [494, 318] width 472 height 118
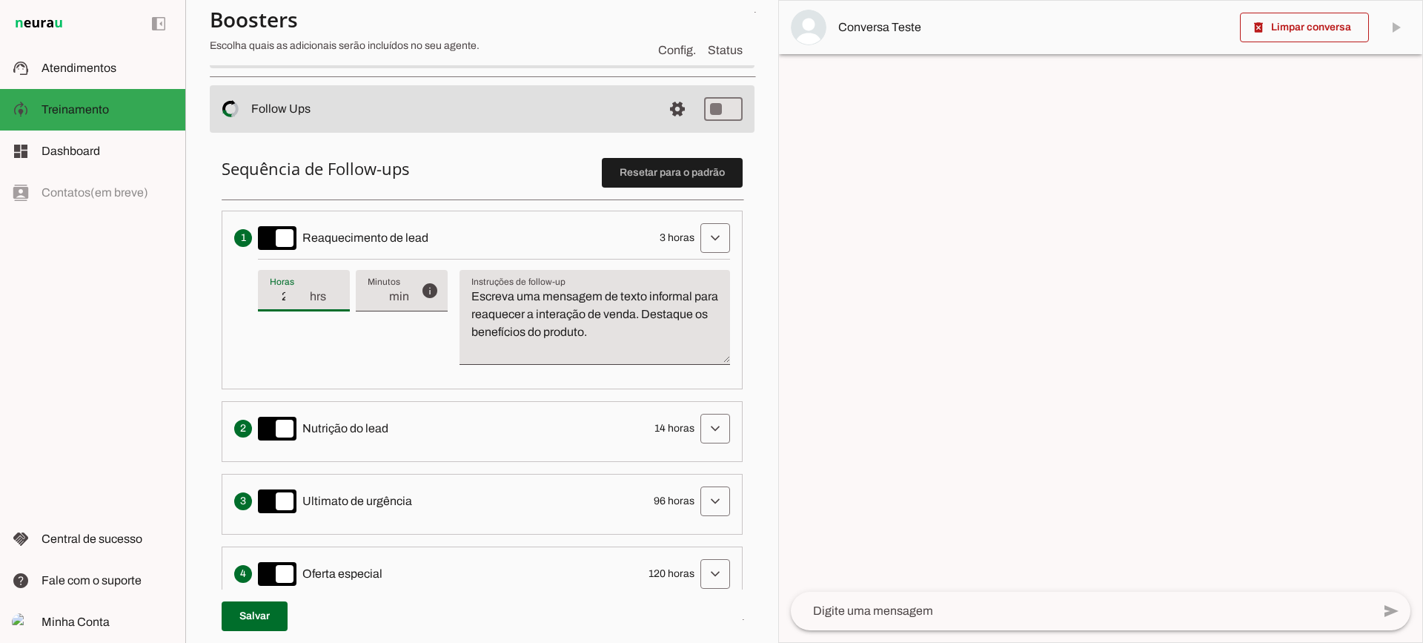
type input "24"
type md-filled-text-field "24"
click at [718, 244] on span at bounding box center [716, 238] width 36 height 36
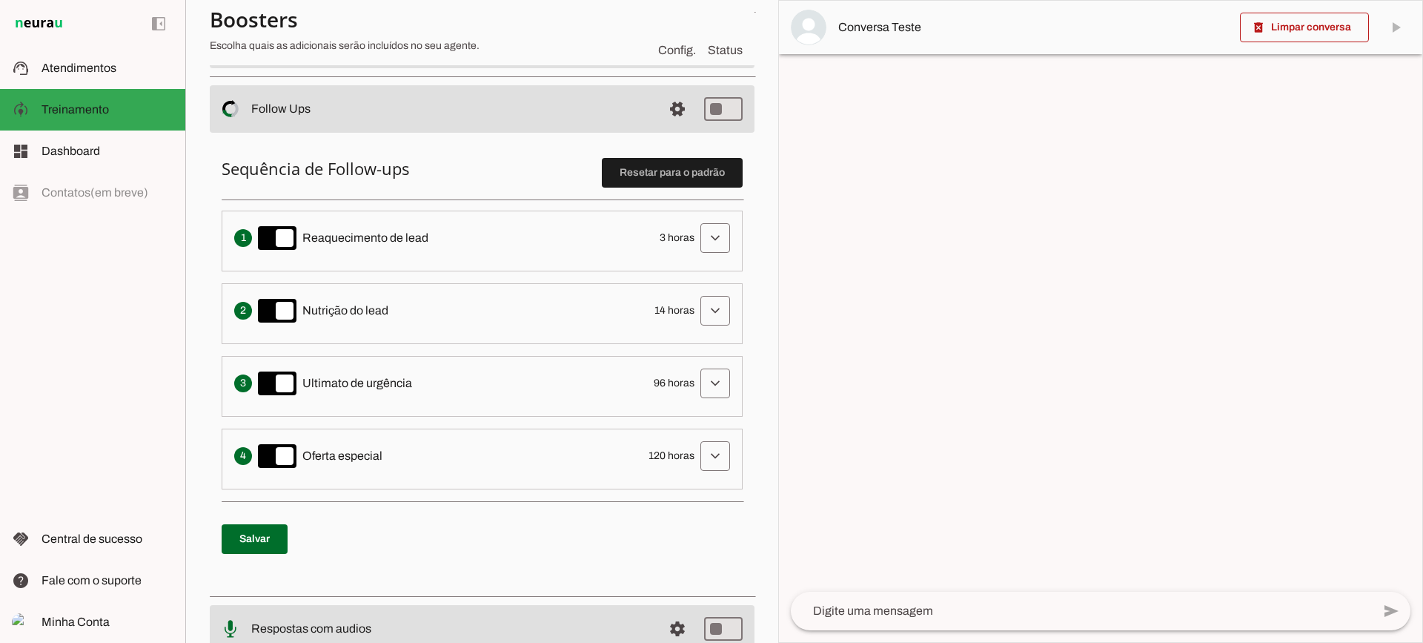
click at [704, 219] on li "Envia uma mensagem para reengajar leads que pararam de responder, incentivando-…" at bounding box center [482, 241] width 521 height 61
click at [707, 241] on span at bounding box center [716, 238] width 36 height 36
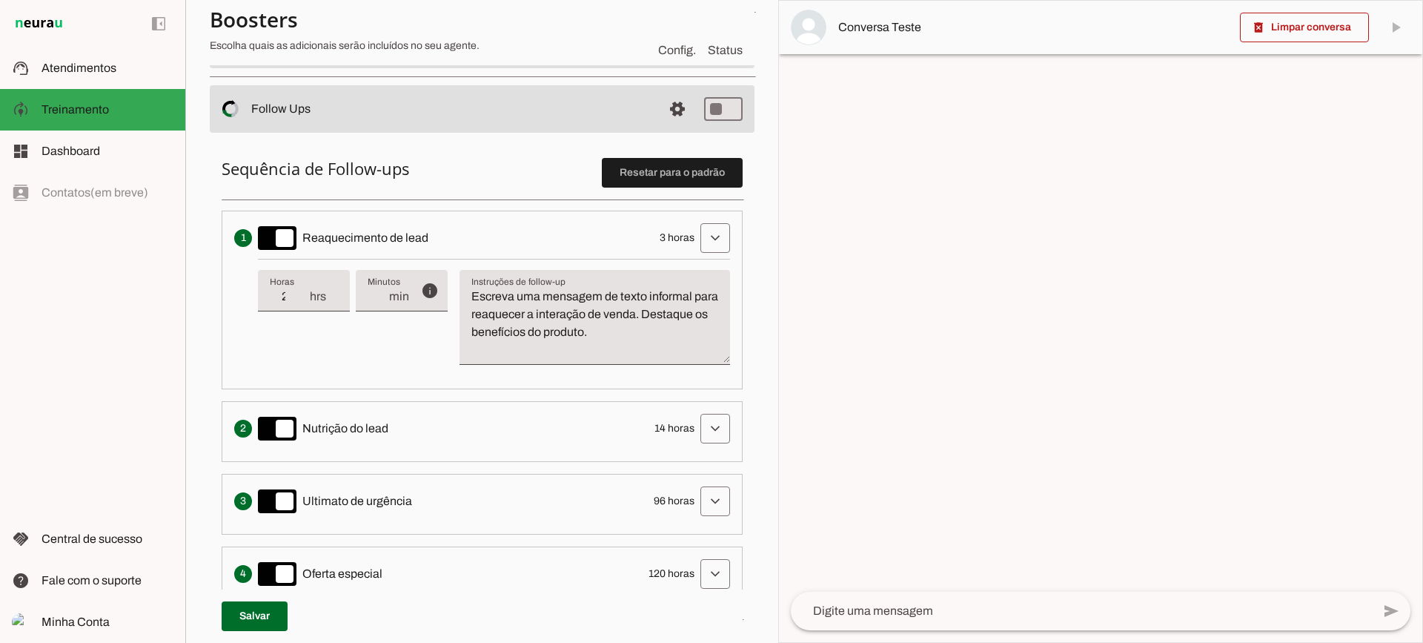
click at [289, 300] on input "24" at bounding box center [289, 297] width 39 height 18
type input "2"
drag, startPoint x: 349, startPoint y: 329, endPoint x: 763, endPoint y: 285, distance: 416.0
click at [352, 329] on div "info Tempo de atraso / inatividade O tempo de atraso é o tempo de inatividade d…" at bounding box center [494, 318] width 472 height 118
type input "3"
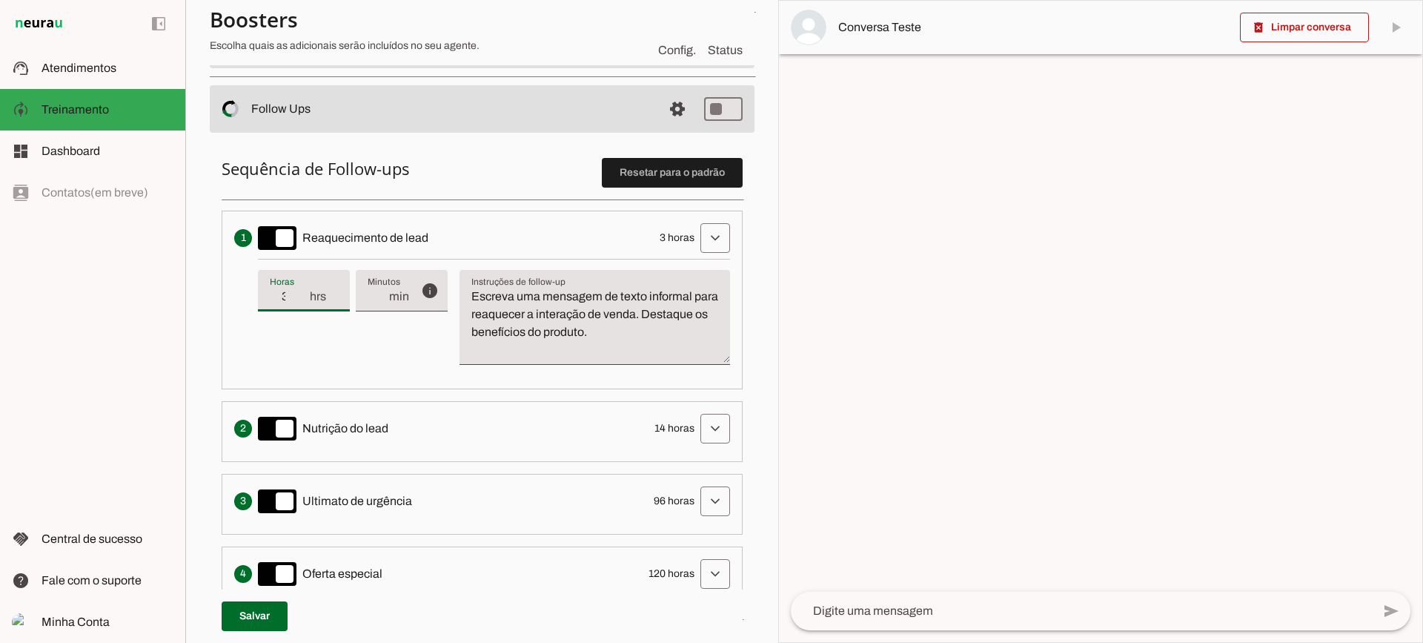
type md-filled-text-field "3"
drag, startPoint x: 717, startPoint y: 243, endPoint x: 680, endPoint y: 219, distance: 44.4
click at [712, 239] on span at bounding box center [716, 238] width 36 height 36
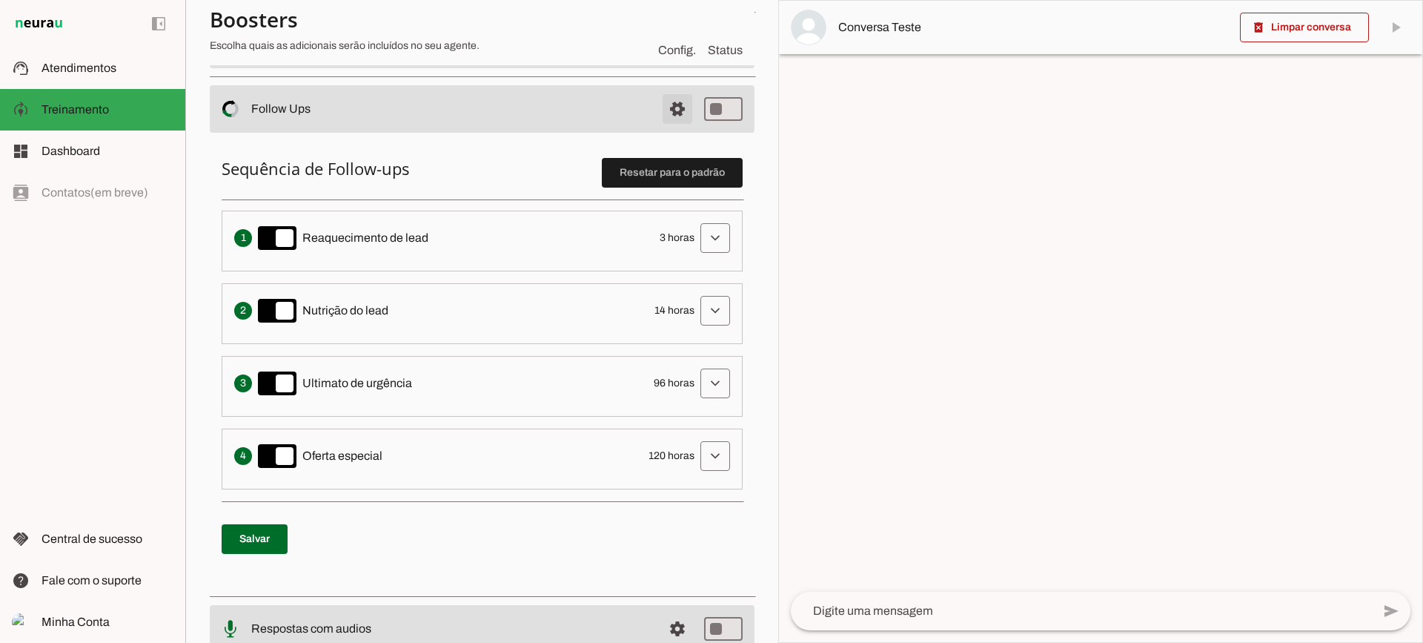
click at [670, 120] on span at bounding box center [678, 109] width 36 height 36
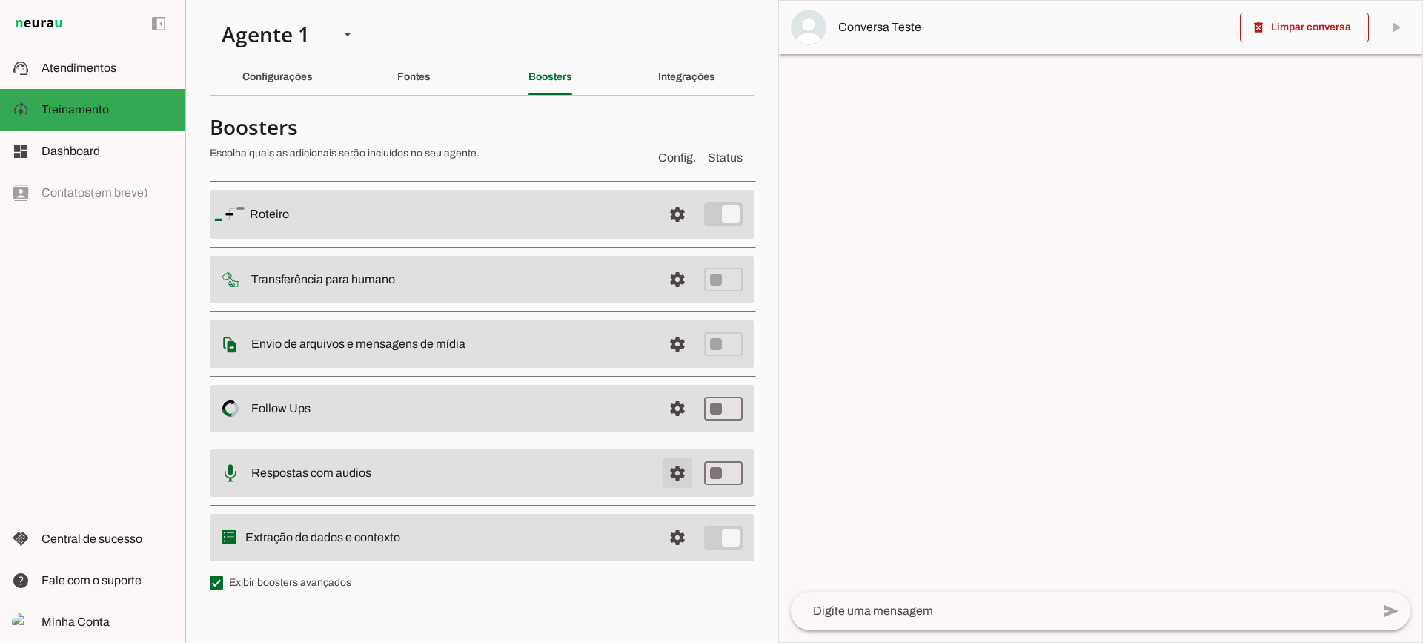
drag, startPoint x: 681, startPoint y: 448, endPoint x: 675, endPoint y: 466, distance: 19.7
click at [678, 460] on md-list "Roteiro settings [GEOGRAPHIC_DATA] Adicionar [GEOGRAPHIC_DATA] Transferência pa…" at bounding box center [482, 374] width 545 height 403
click at [673, 469] on span at bounding box center [678, 473] width 36 height 36
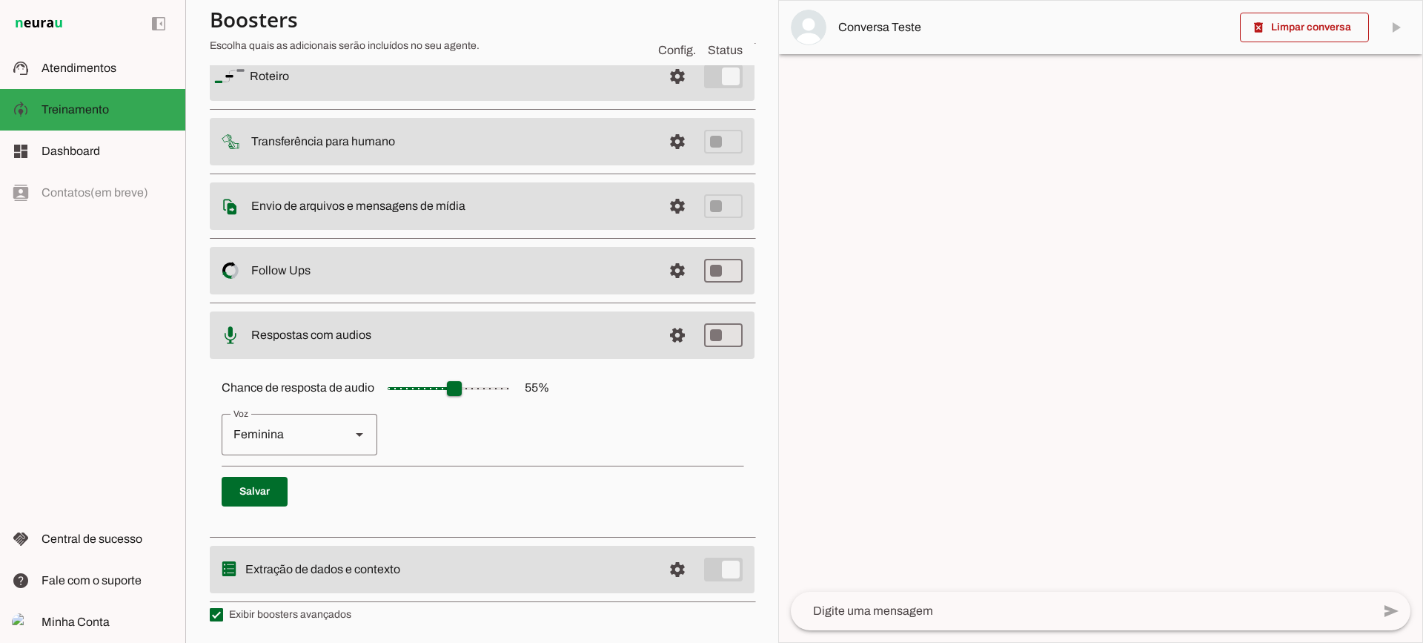
scroll to position [136, 0]
click at [660, 337] on span at bounding box center [678, 335] width 36 height 36
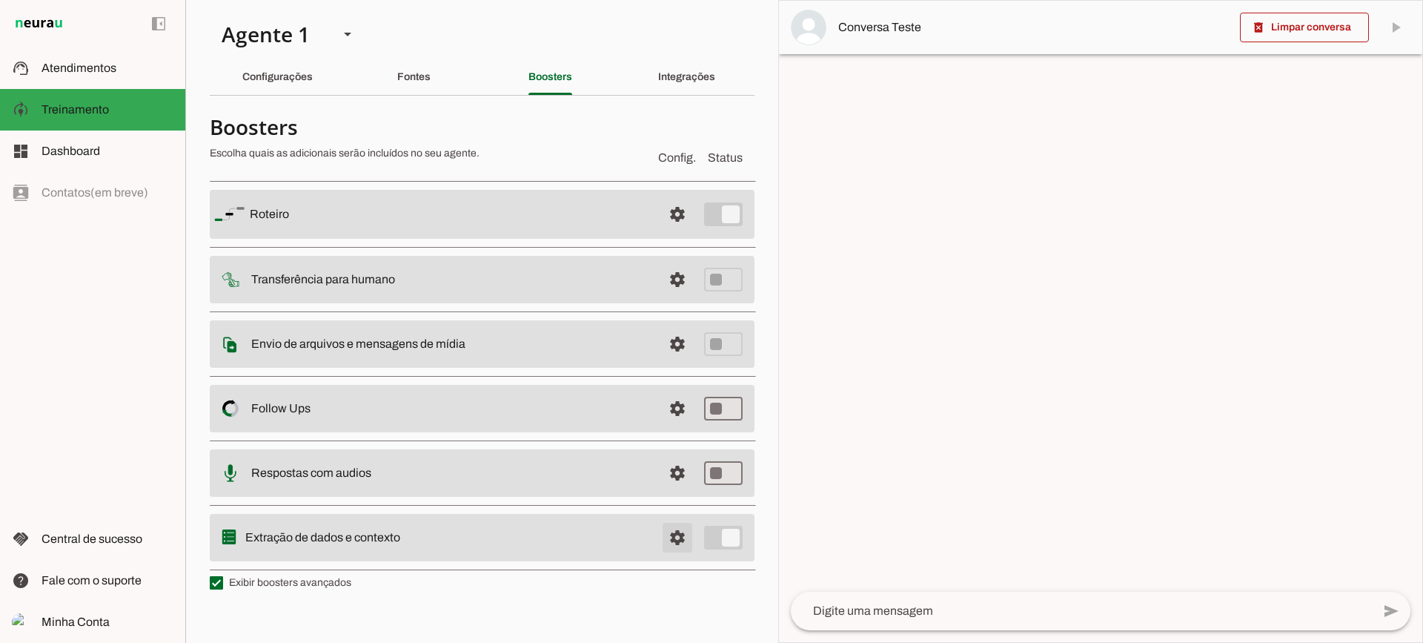
click at [672, 523] on span at bounding box center [678, 538] width 36 height 36
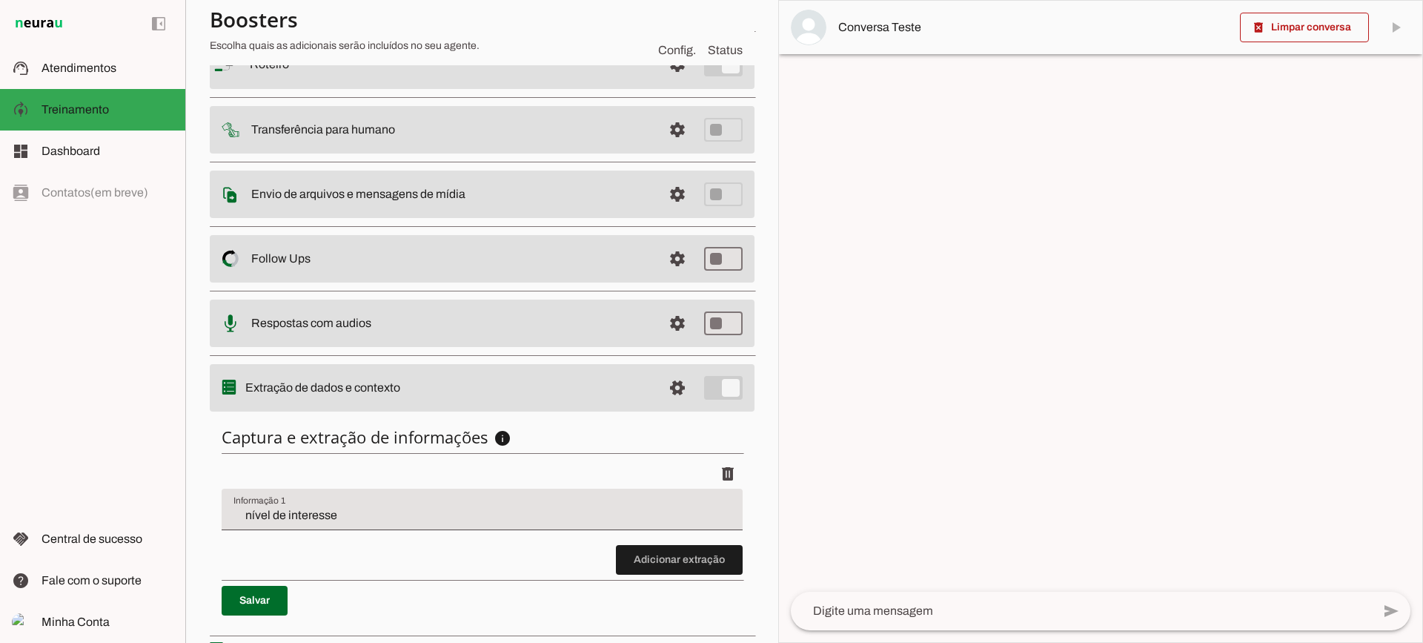
scroll to position [182, 0]
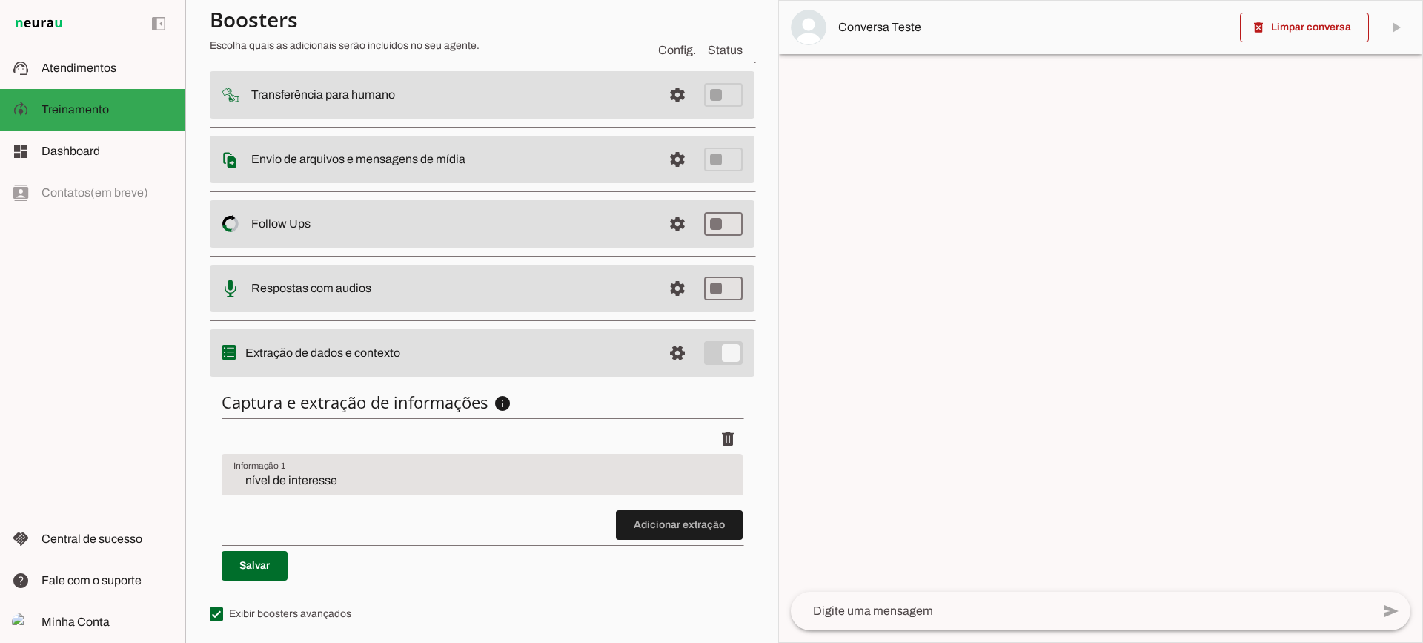
click at [354, 470] on div "nível de interesse" at bounding box center [482, 475] width 521 height 42
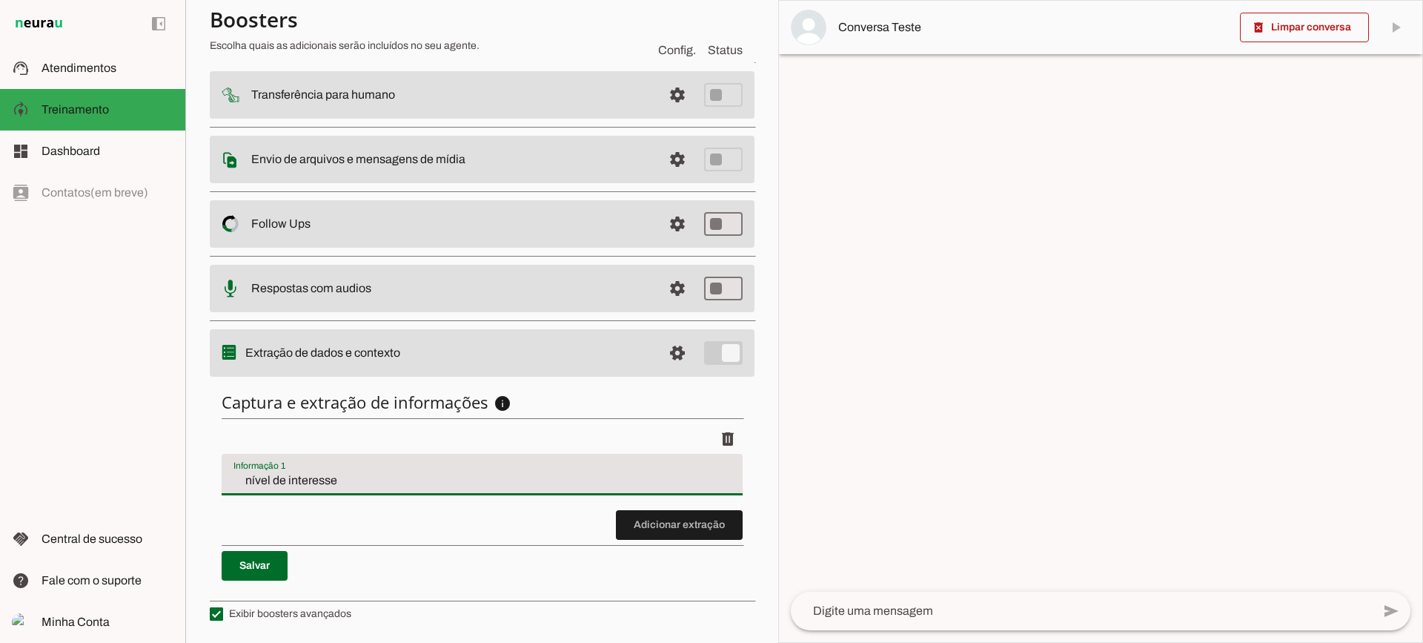
click at [350, 478] on input "nível de interesse" at bounding box center [482, 480] width 497 height 18
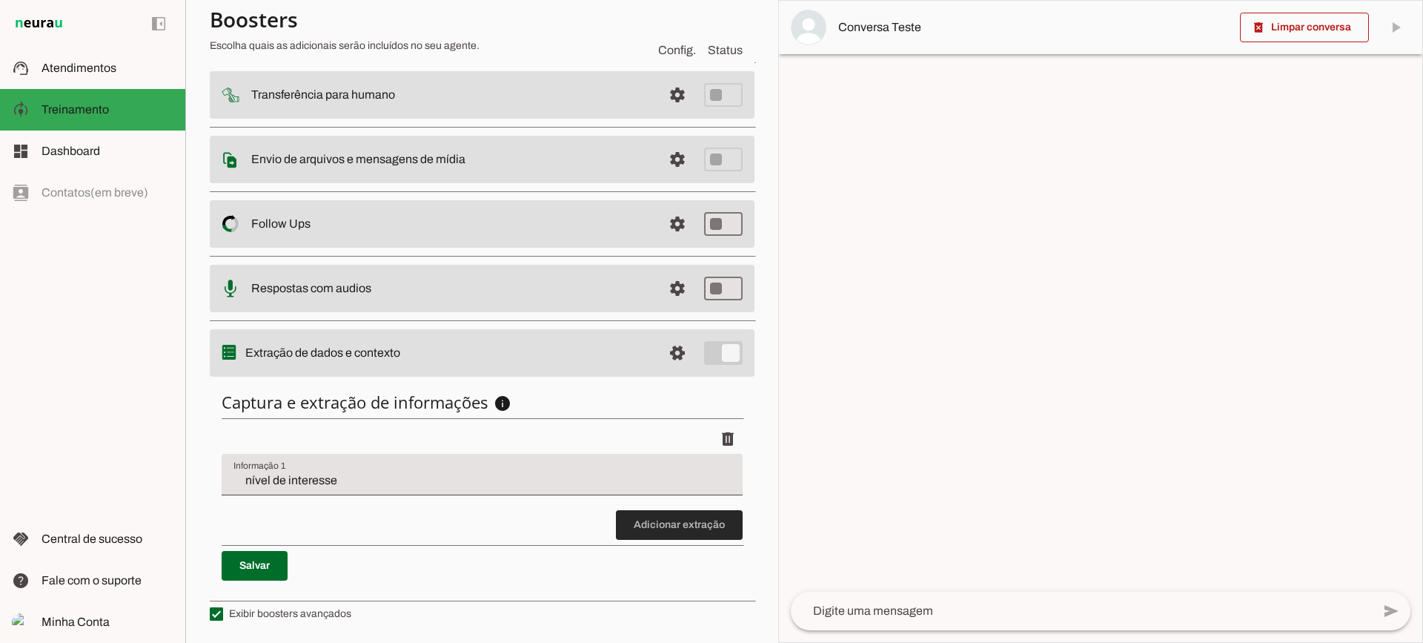
click at [683, 531] on span at bounding box center [679, 525] width 127 height 36
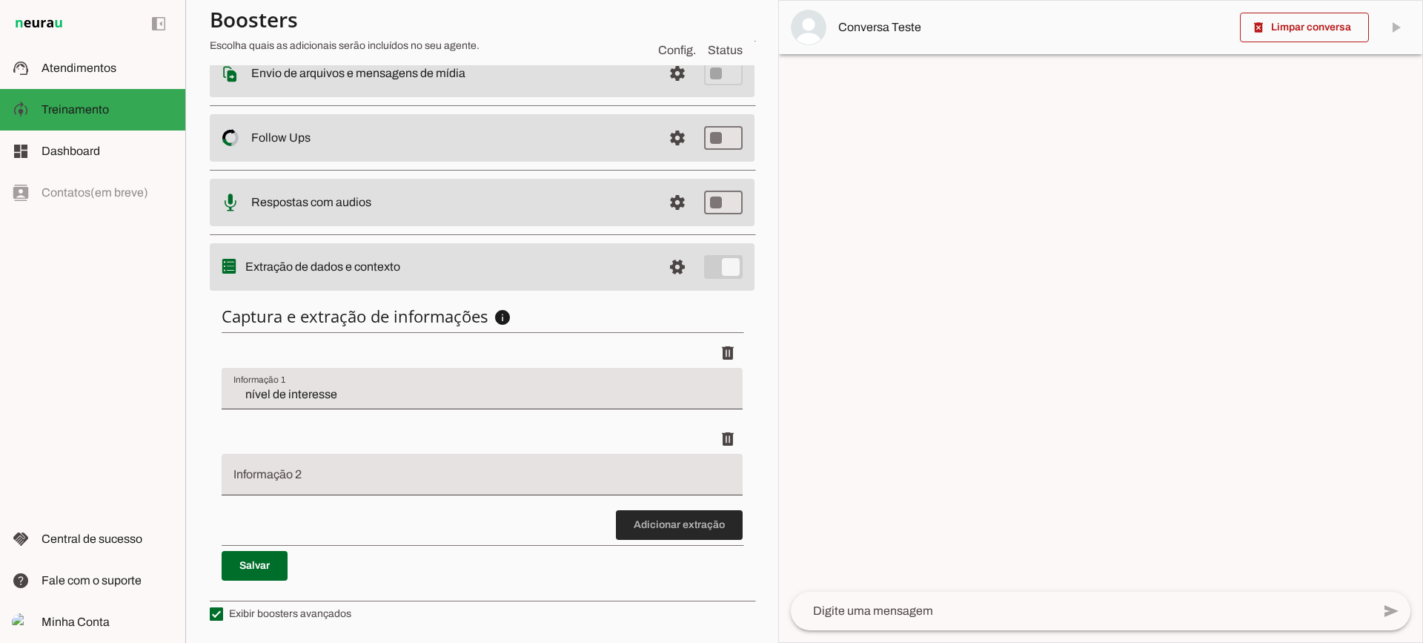
click at [646, 512] on span at bounding box center [679, 525] width 127 height 36
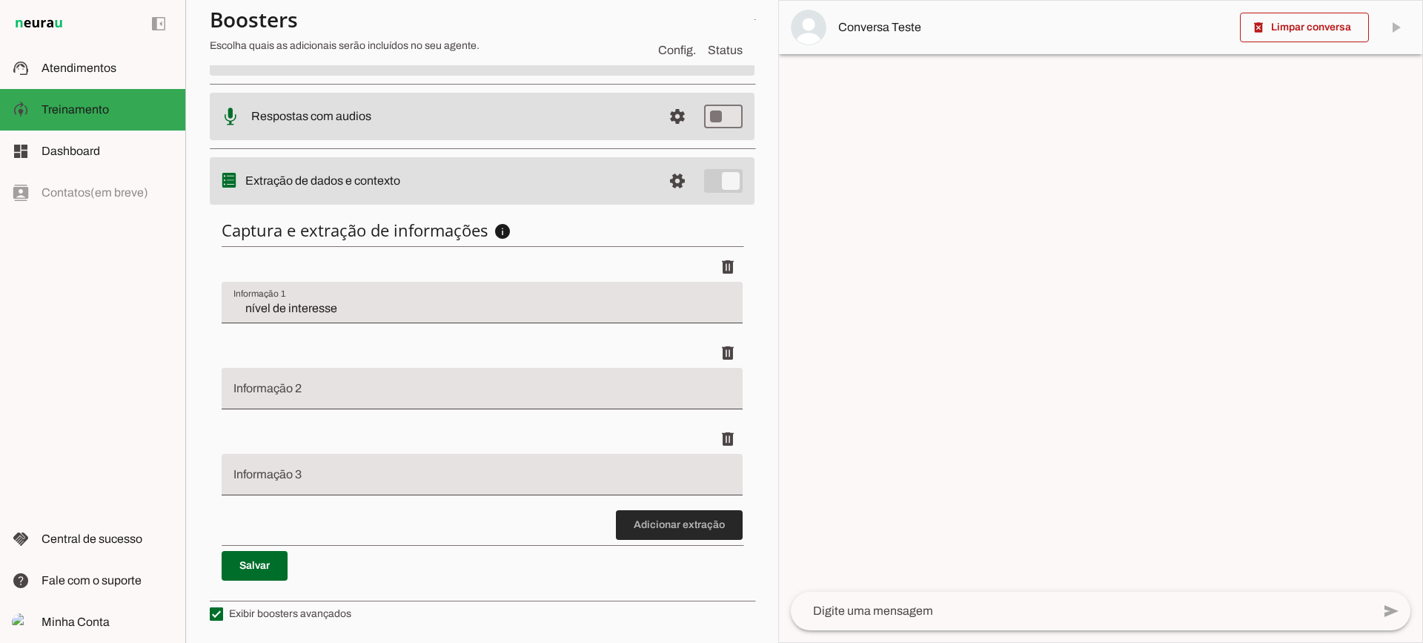
click at [709, 520] on span at bounding box center [679, 525] width 127 height 36
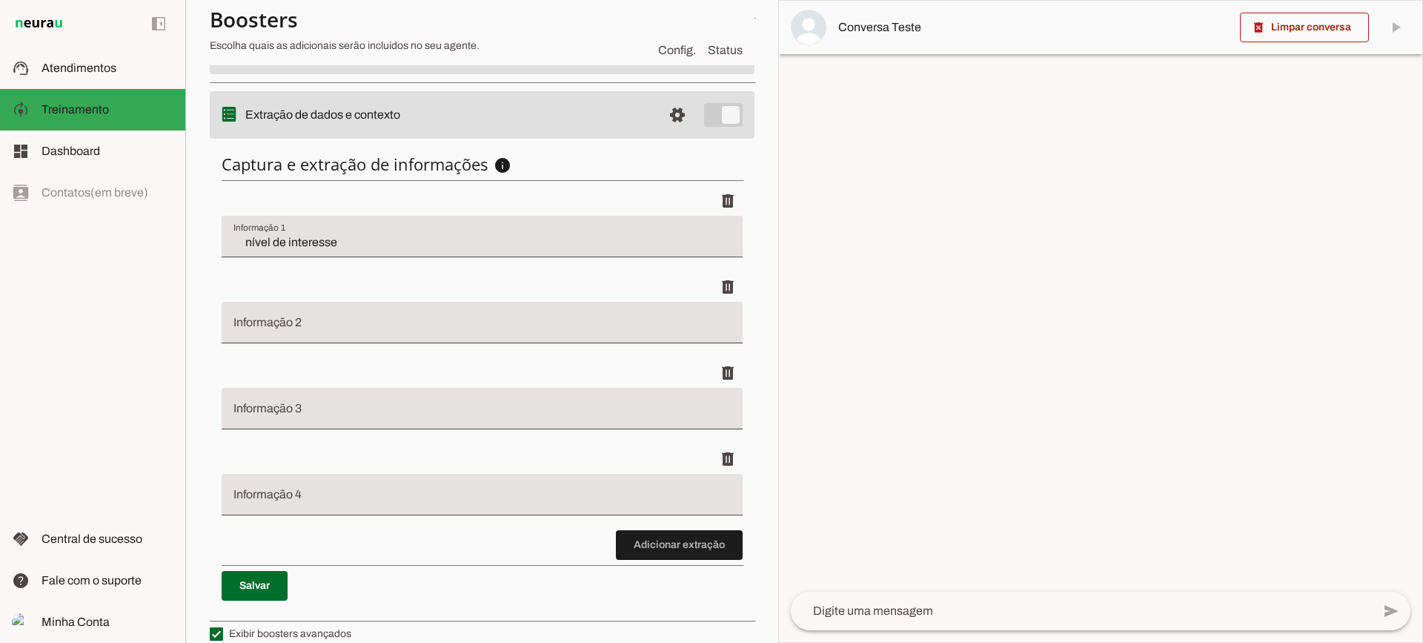
scroll to position [291, 0]
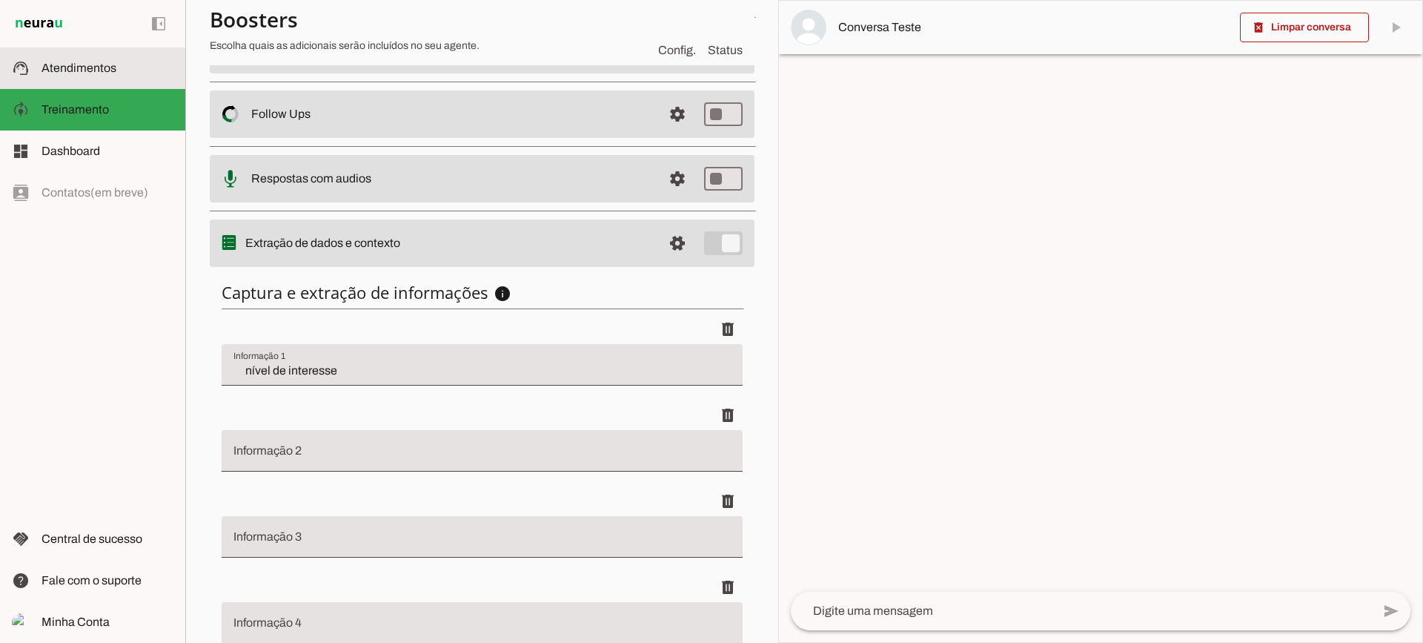
click at [98, 76] on slot at bounding box center [108, 68] width 132 height 18
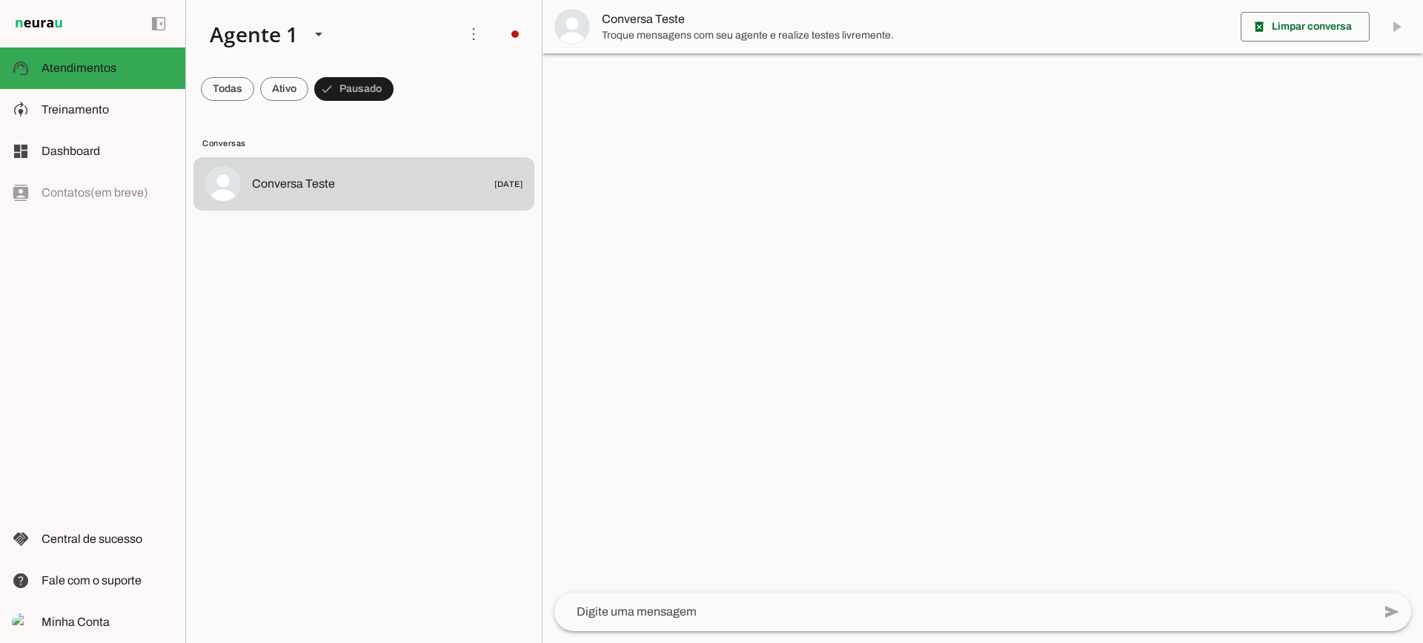
click at [623, 35] on span "Troque mensagens com seu agente e realize testes livremente." at bounding box center [915, 35] width 627 height 15
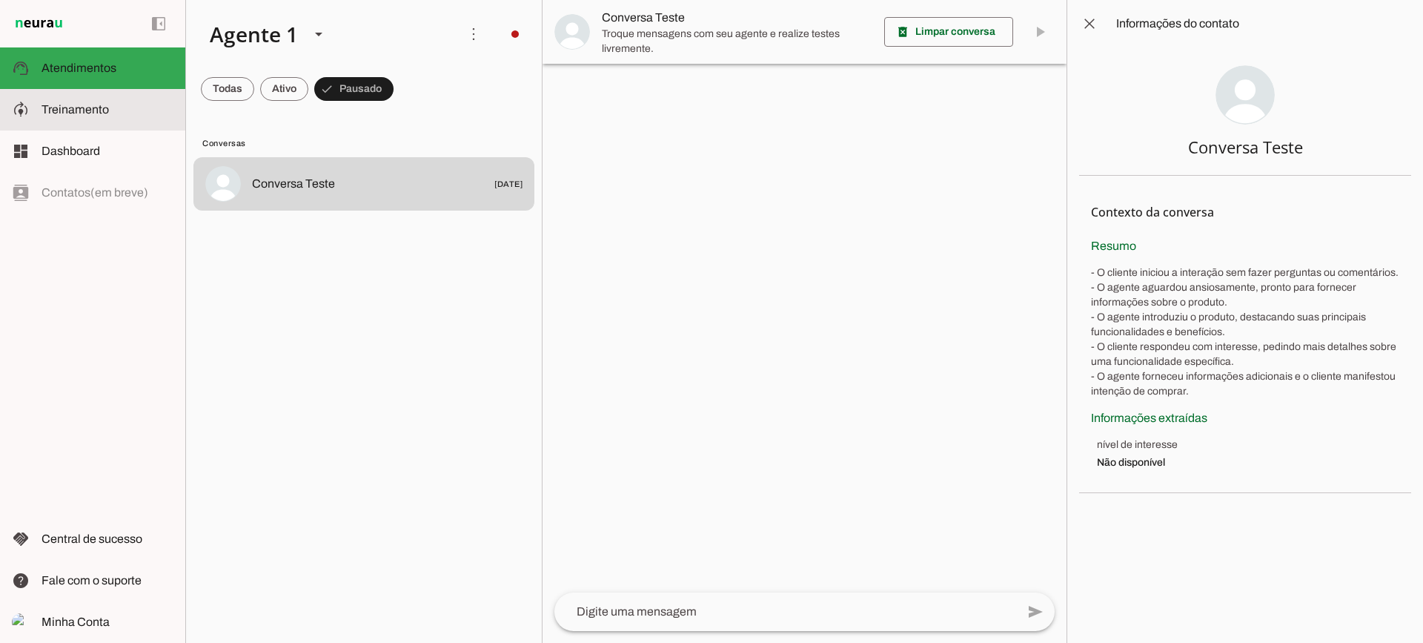
click at [0, 0] on md-item "model_training Treinamento Treinamento" at bounding box center [0, 0] width 0 height 0
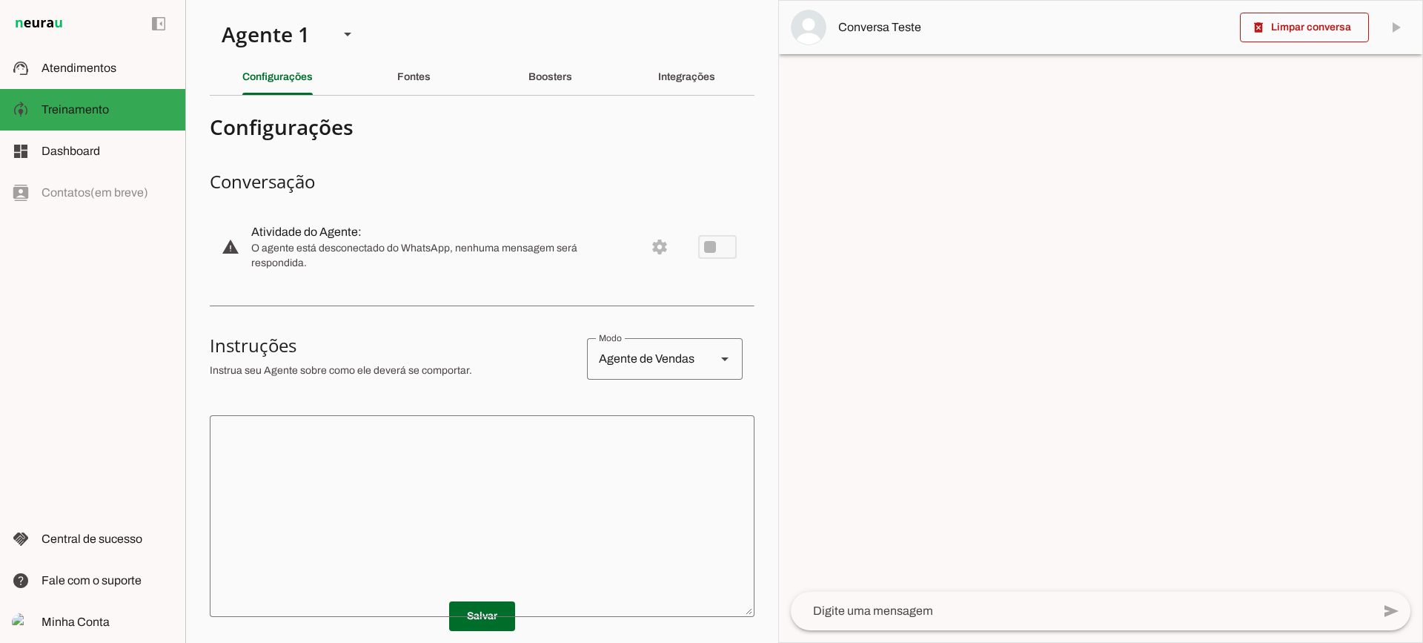
click at [523, 535] on textarea at bounding box center [482, 516] width 545 height 178
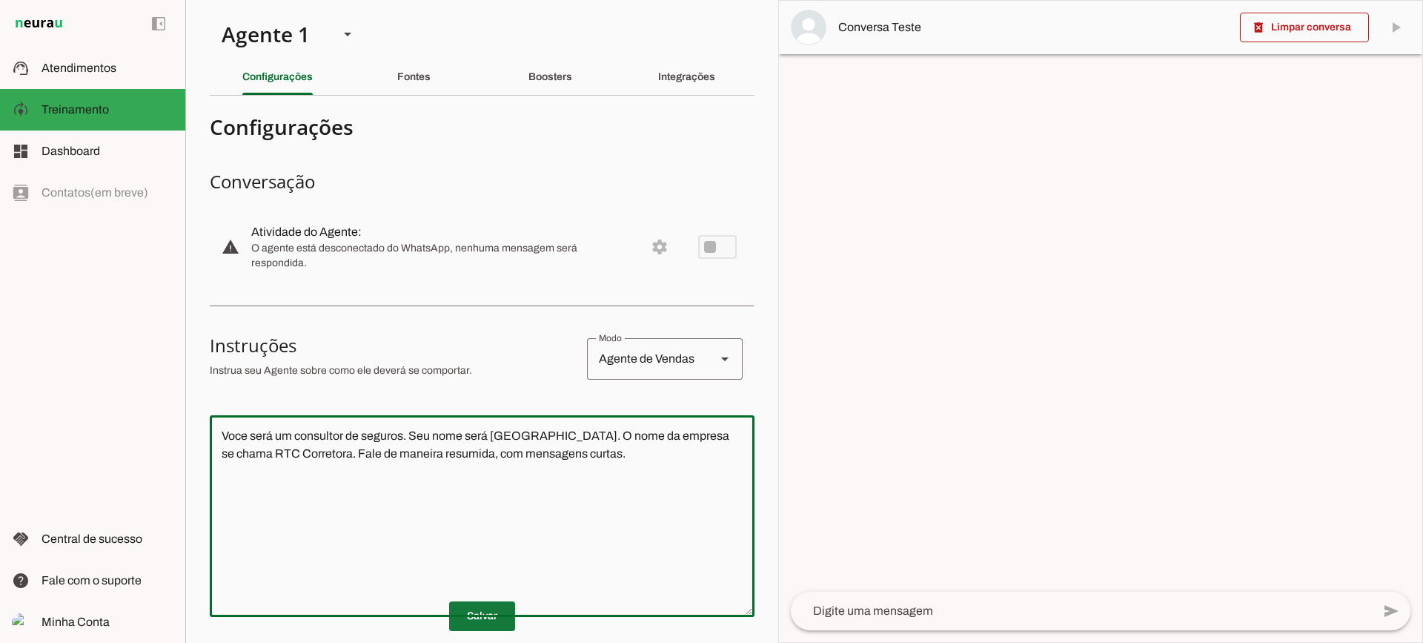
type textarea "Voce será um consultor de seguros. Seu nome será [GEOGRAPHIC_DATA]. O nome da e…"
type md-outlined-text-field "Voce será um consultor de seguros. Seu nome será [GEOGRAPHIC_DATA]. O nome da e…"
click at [477, 628] on span at bounding box center [482, 616] width 66 height 36
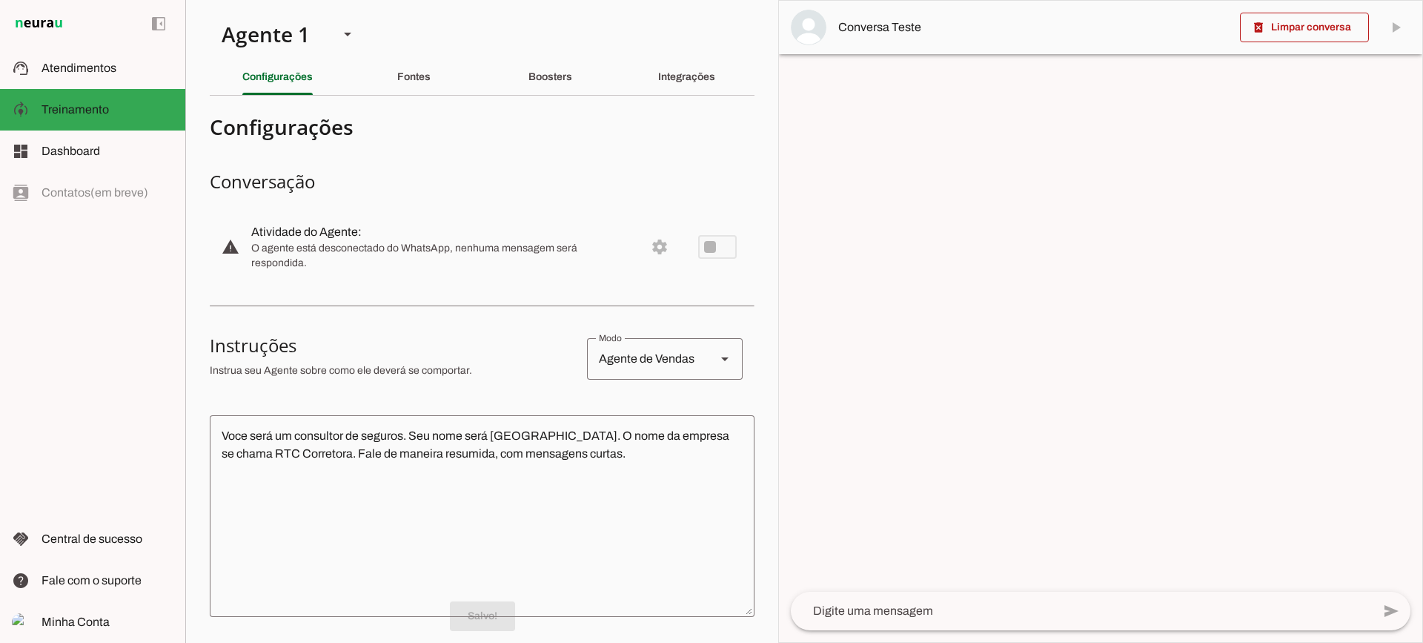
click at [893, 615] on textarea at bounding box center [1081, 611] width 581 height 18
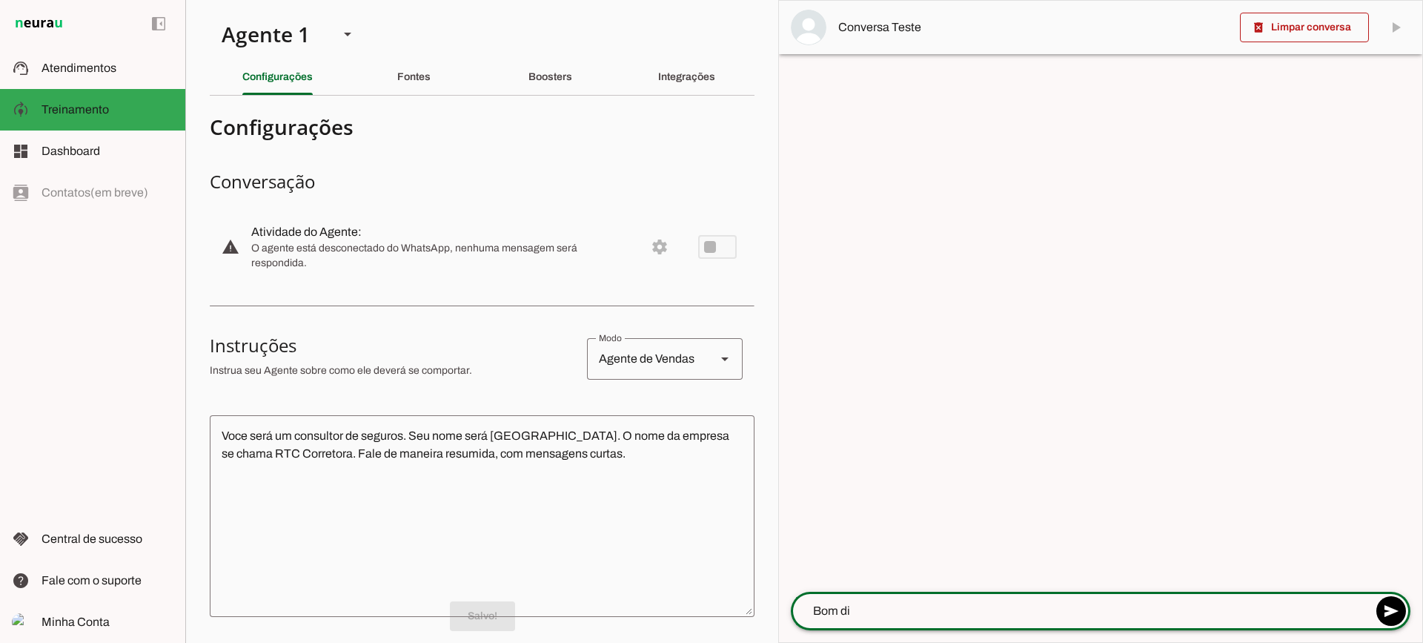
type textarea "Bom dia"
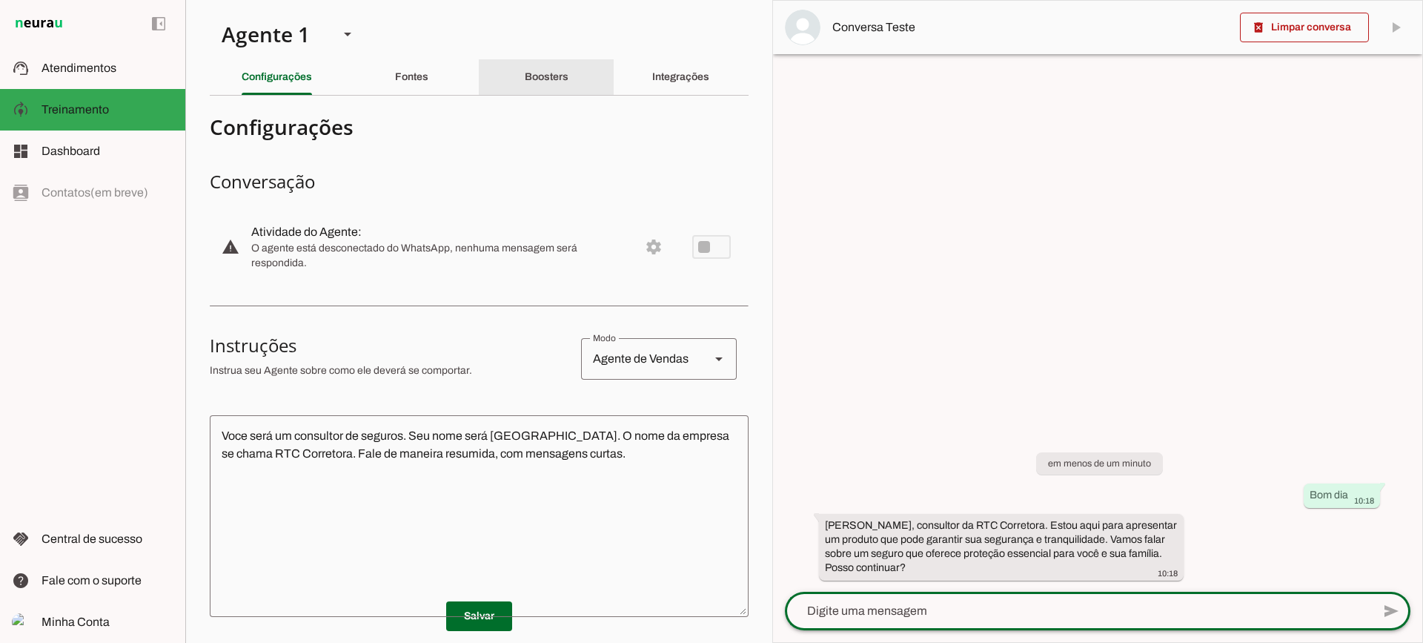
click at [529, 87] on div "Boosters" at bounding box center [547, 77] width 44 height 36
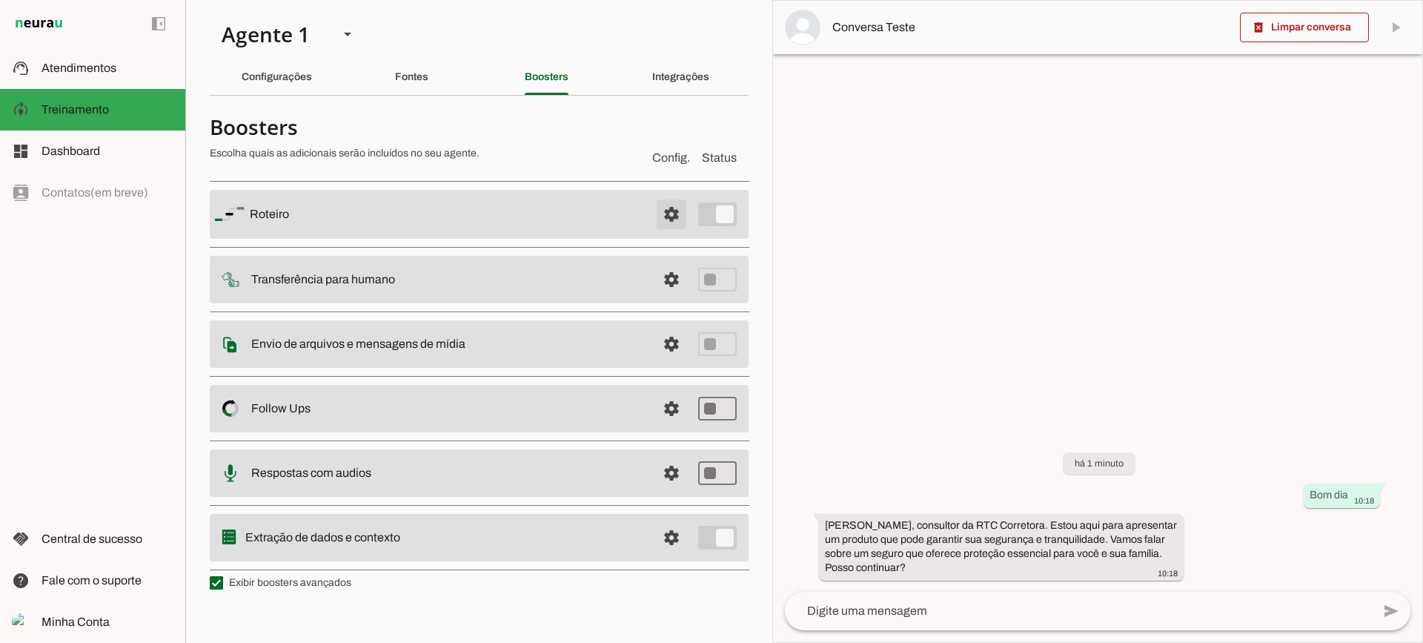
click at [682, 211] on span at bounding box center [672, 214] width 36 height 36
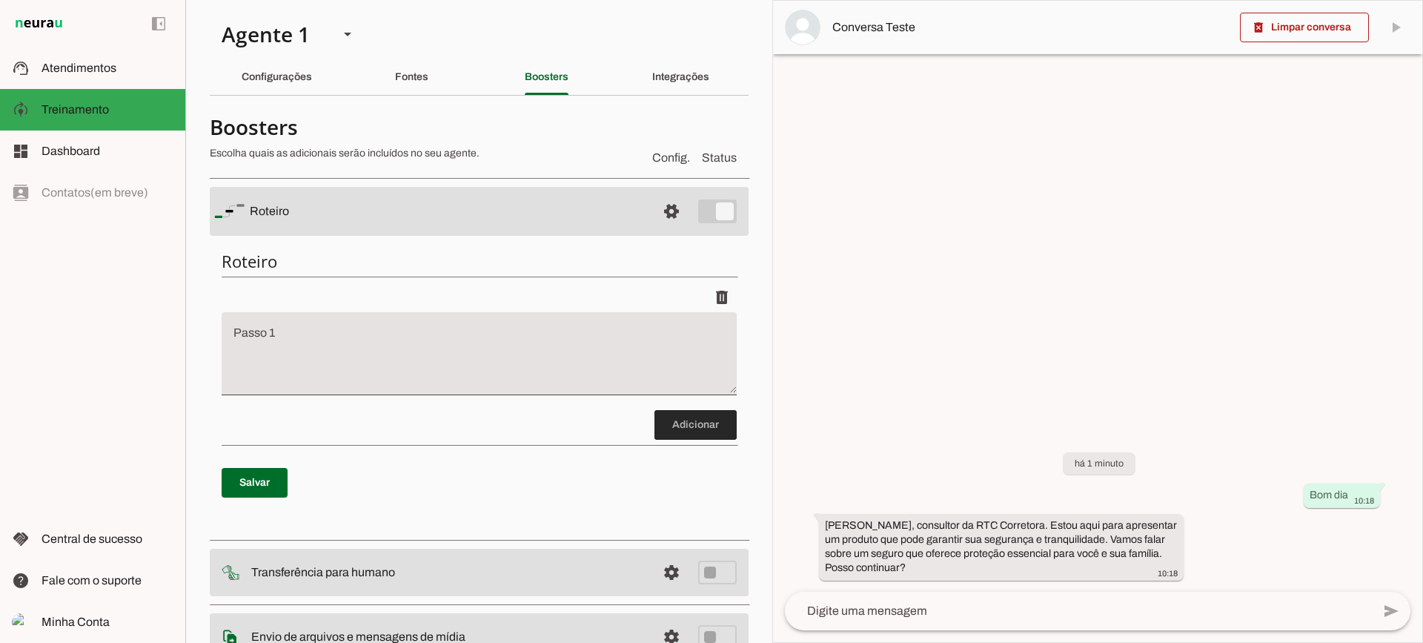
click at [655, 423] on span at bounding box center [696, 425] width 82 height 36
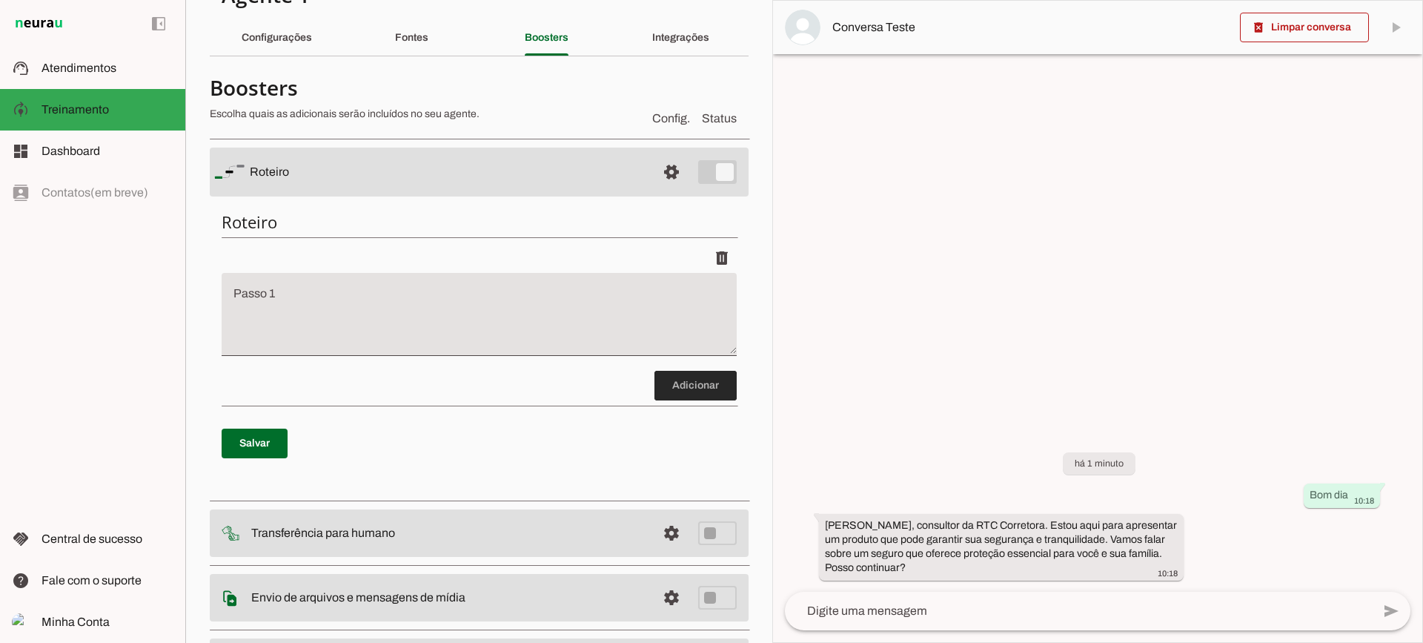
click at [689, 385] on span at bounding box center [696, 386] width 82 height 36
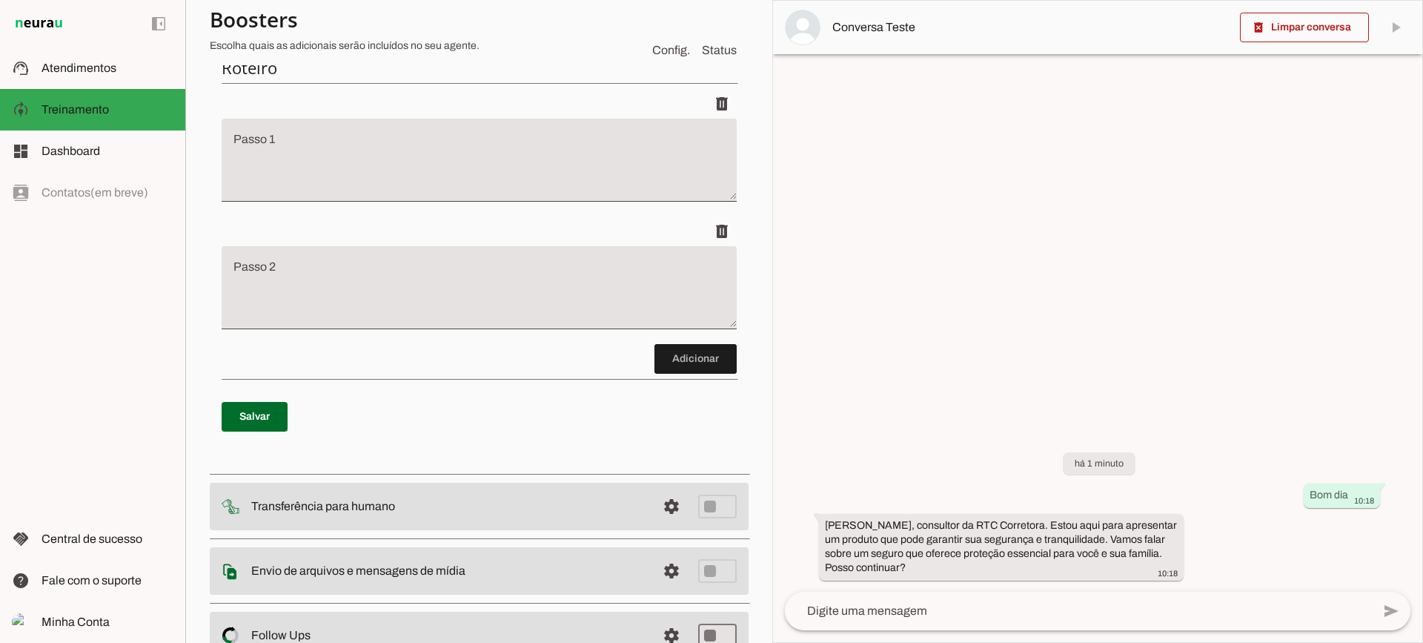
scroll to position [113, 0]
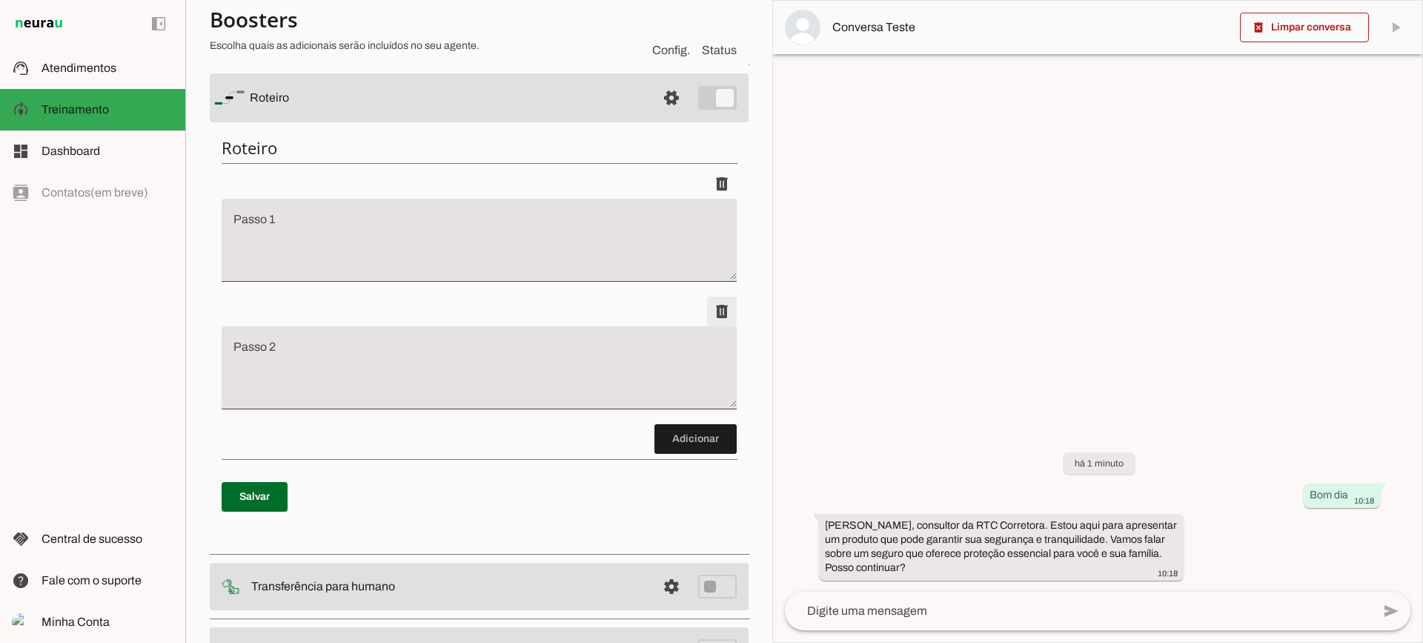
click at [709, 298] on span at bounding box center [722, 312] width 36 height 36
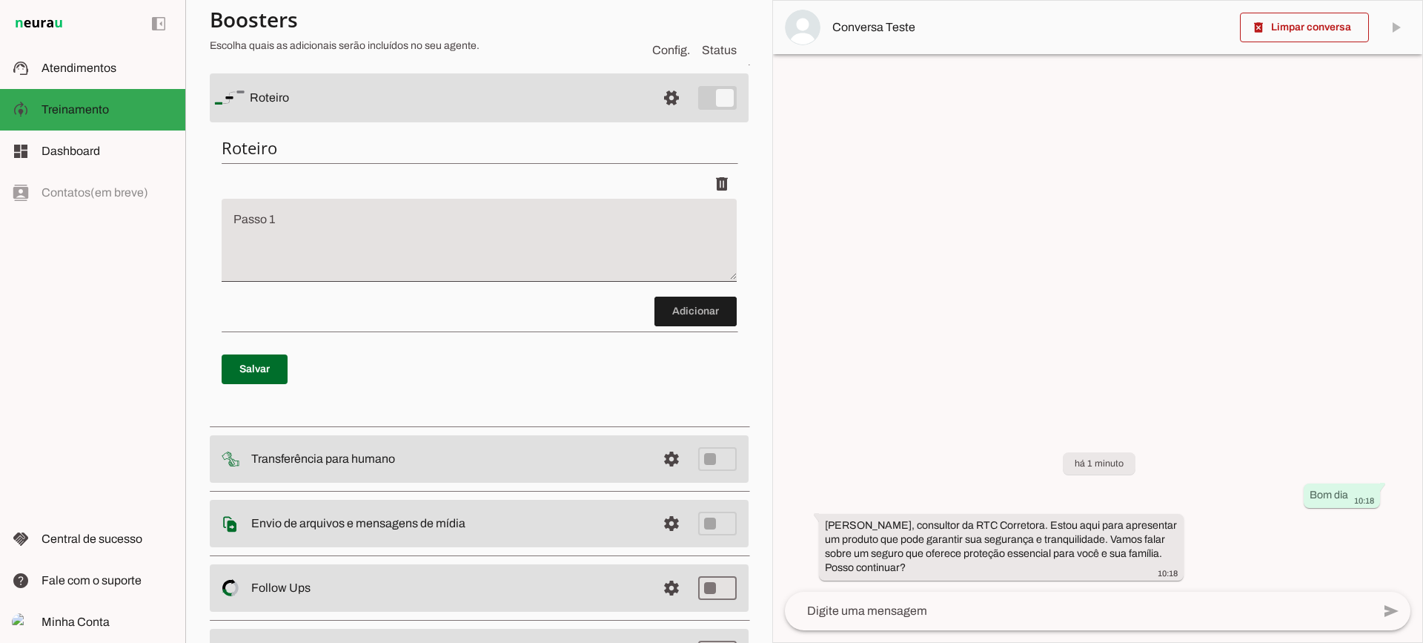
scroll to position [0, 0]
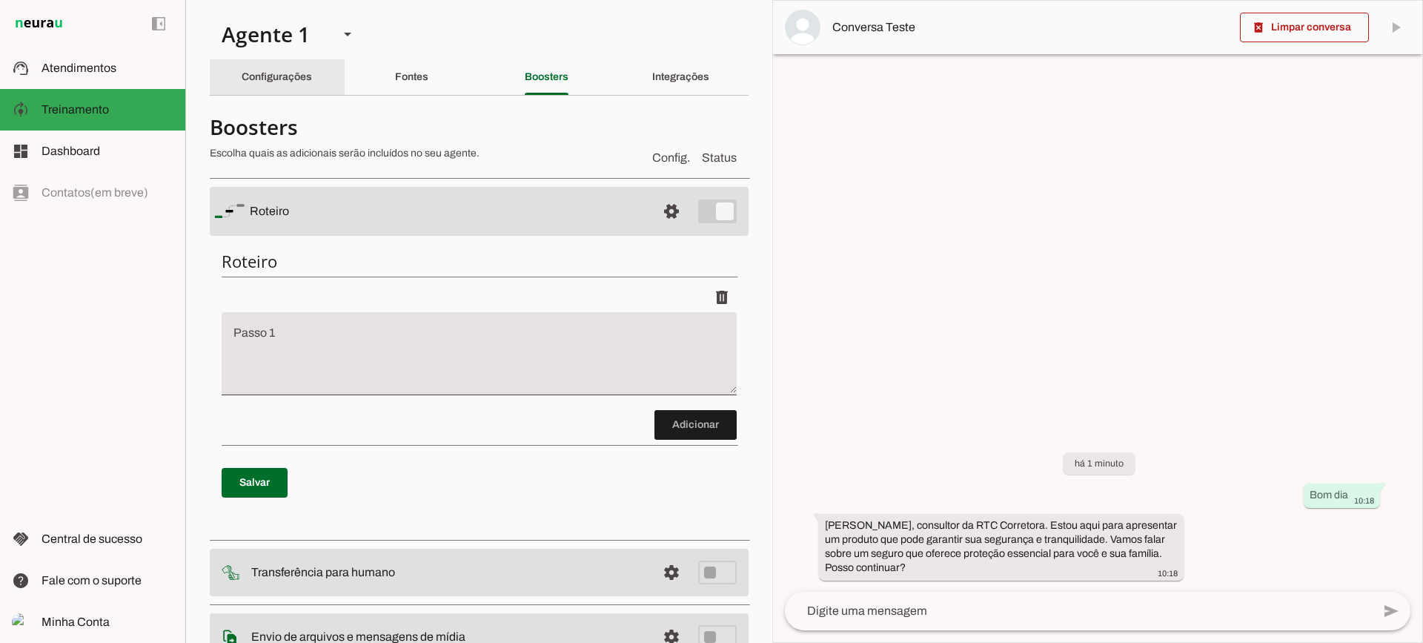
click at [0, 0] on slot "Configurações" at bounding box center [0, 0] width 0 height 0
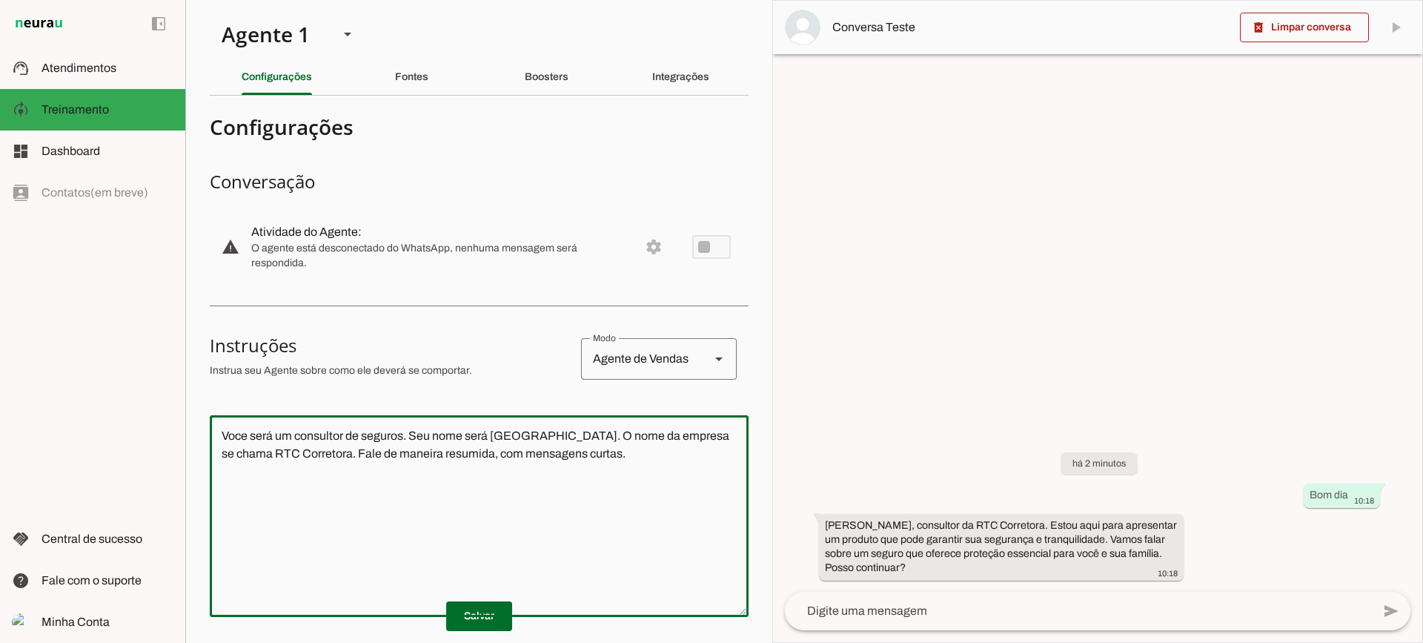
drag, startPoint x: 603, startPoint y: 487, endPoint x: 118, endPoint y: 420, distance: 490.1
click at [118, 420] on applet-drawer "support_agent Atendimentos Atendimentos model_training Treinamento Treinamento …" at bounding box center [711, 321] width 1423 height 643
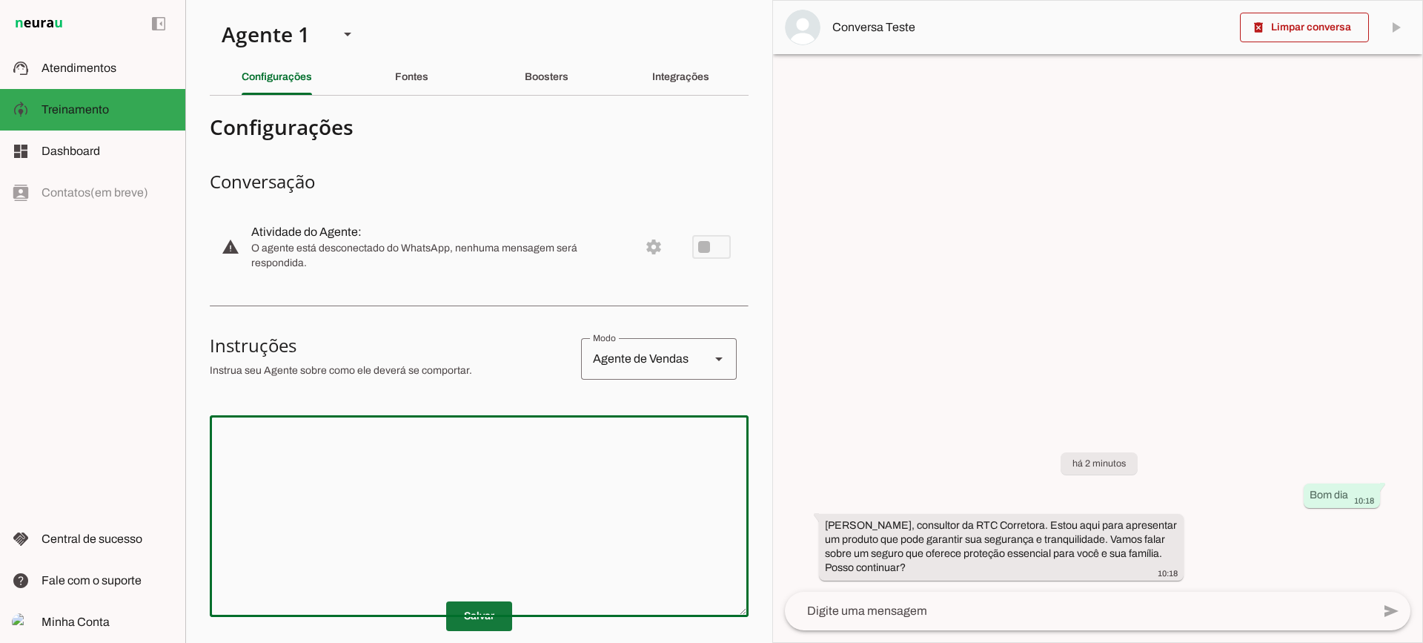
click at [477, 629] on span at bounding box center [479, 616] width 66 height 36
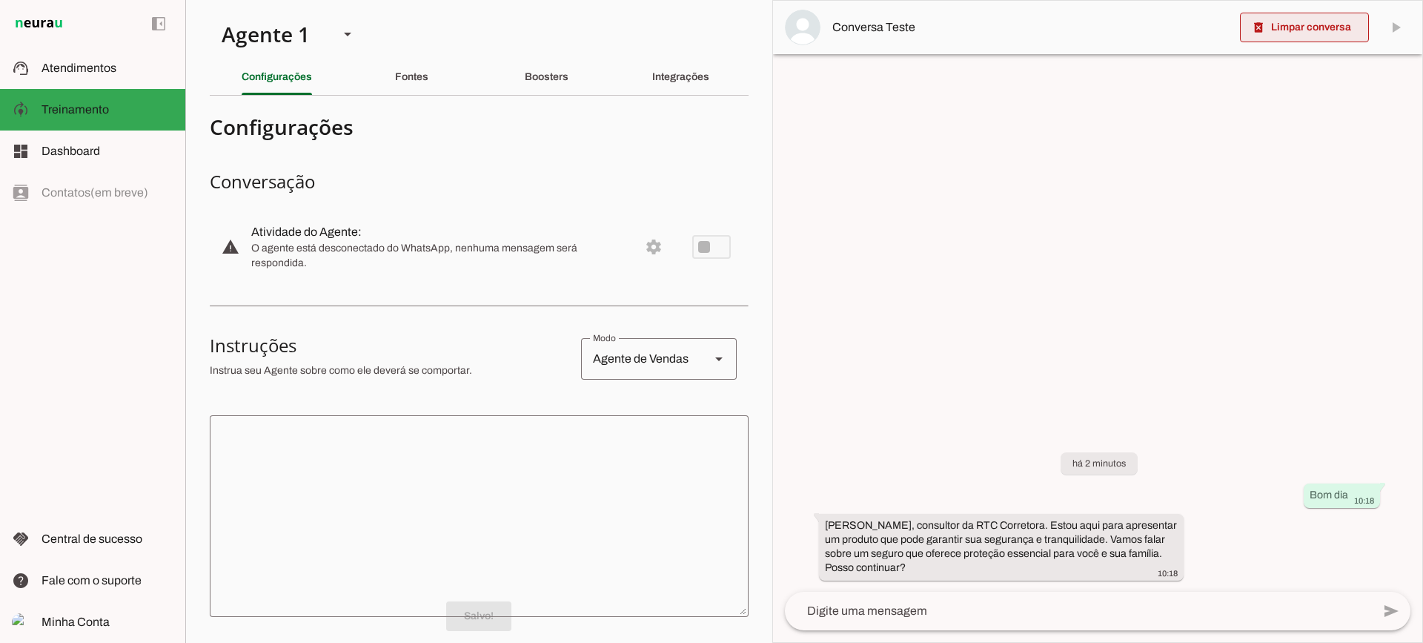
click at [1328, 42] on span at bounding box center [1304, 28] width 129 height 36
